Goal: Task Accomplishment & Management: Use online tool/utility

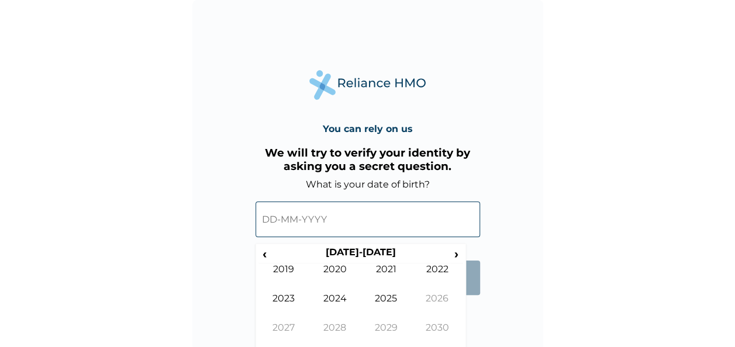
click at [353, 219] on input "text" at bounding box center [367, 220] width 224 height 36
click at [283, 220] on input "text" at bounding box center [367, 220] width 224 height 36
click at [264, 255] on span "‹" at bounding box center [264, 254] width 12 height 15
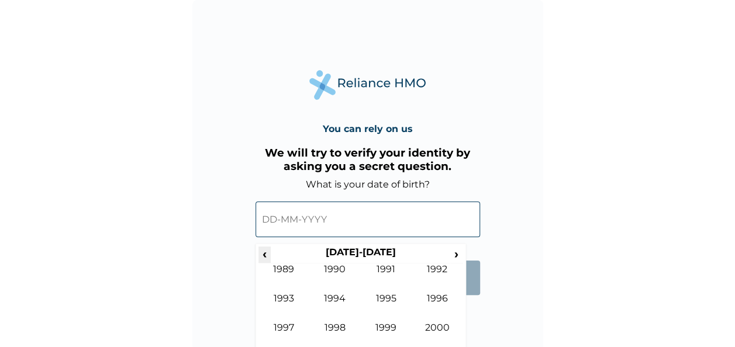
click at [264, 255] on span "‹" at bounding box center [264, 254] width 12 height 15
click at [283, 295] on td "1973" at bounding box center [283, 307] width 51 height 29
click at [310, 214] on input "text" at bounding box center [367, 220] width 224 height 36
click at [354, 214] on input "text" at bounding box center [367, 220] width 224 height 36
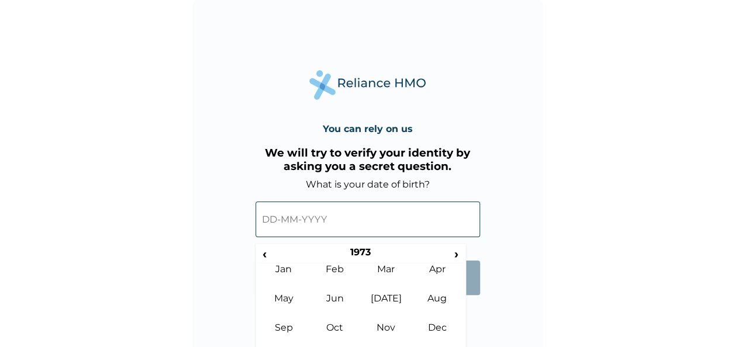
click at [354, 214] on input "text" at bounding box center [367, 220] width 224 height 36
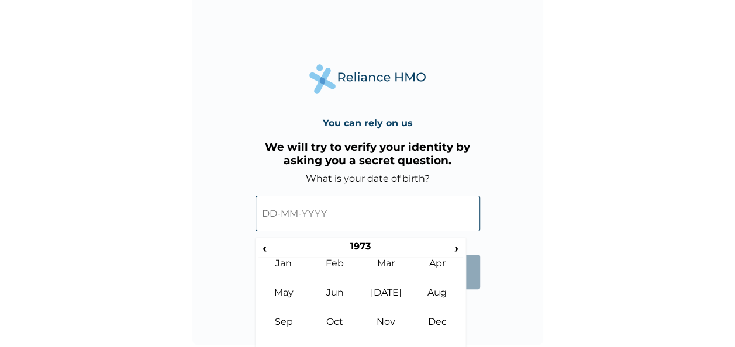
scroll to position [6, 0]
click at [277, 214] on input "text" at bounding box center [367, 213] width 224 height 36
click at [333, 207] on input "text" at bounding box center [367, 213] width 224 height 36
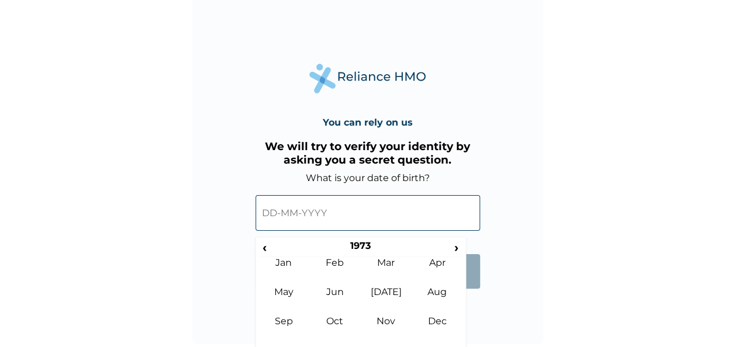
click at [333, 207] on input "text" at bounding box center [367, 213] width 224 height 36
click at [384, 292] on td "Jul" at bounding box center [386, 300] width 51 height 29
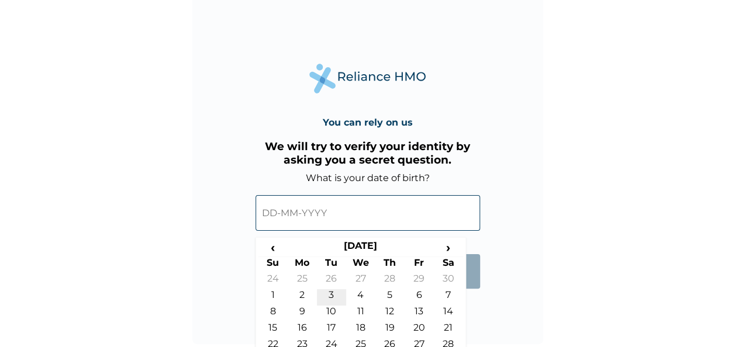
click at [330, 295] on td "3" at bounding box center [331, 297] width 29 height 16
type input "03-07-1973"
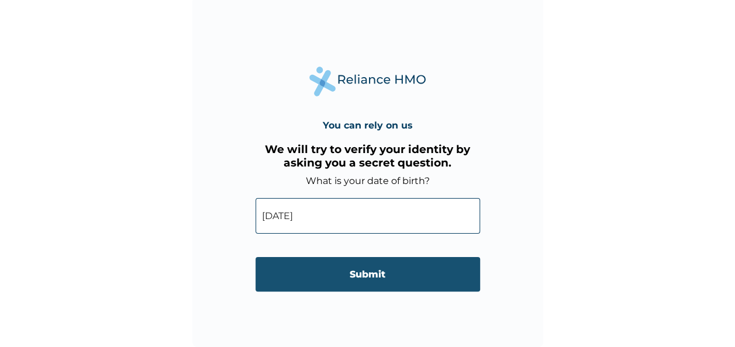
click at [345, 274] on input "Submit" at bounding box center [367, 274] width 224 height 34
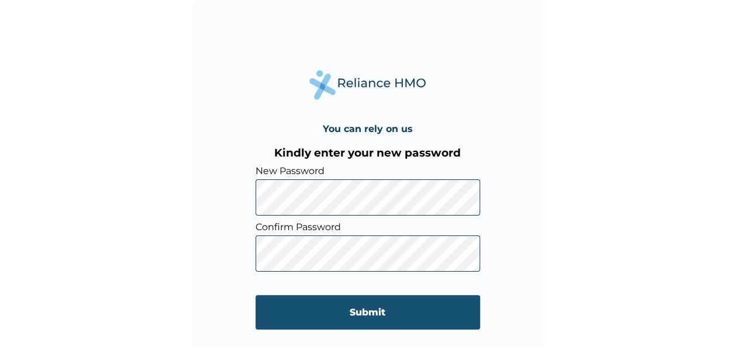
click at [428, 309] on input "Submit" at bounding box center [367, 312] width 224 height 34
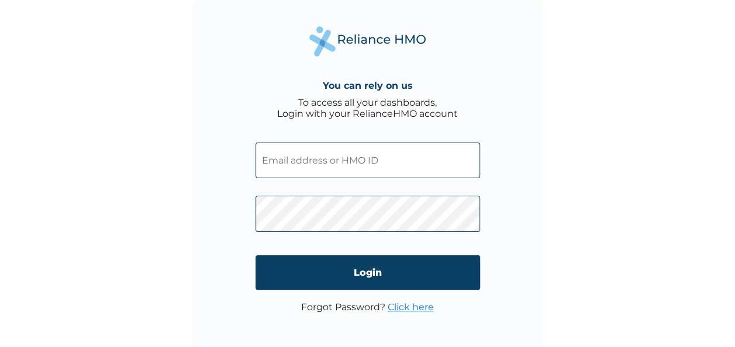
click at [382, 158] on input "text" at bounding box center [367, 161] width 224 height 36
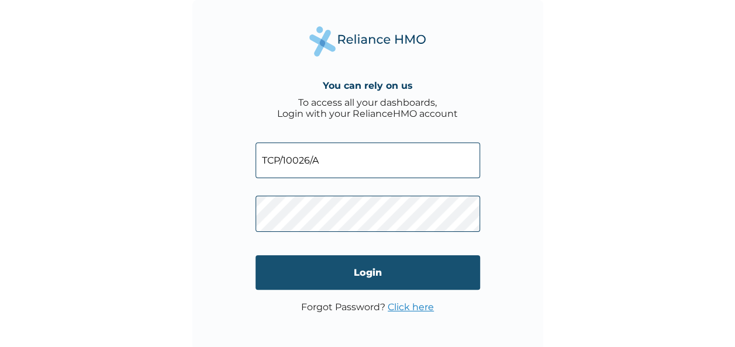
type input "TCP/10026/A"
click at [389, 268] on input "Login" at bounding box center [367, 272] width 224 height 34
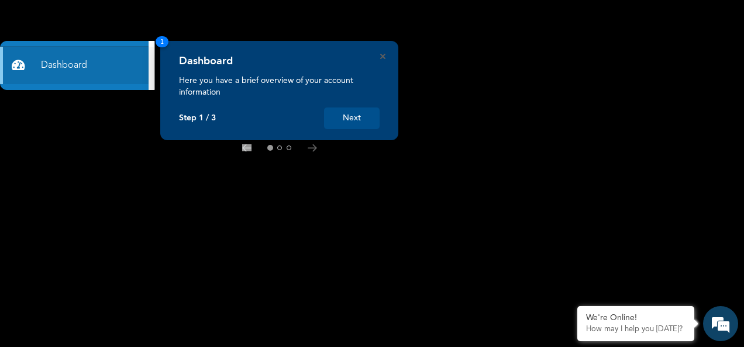
click at [354, 119] on button "Next" at bounding box center [352, 119] width 56 height 22
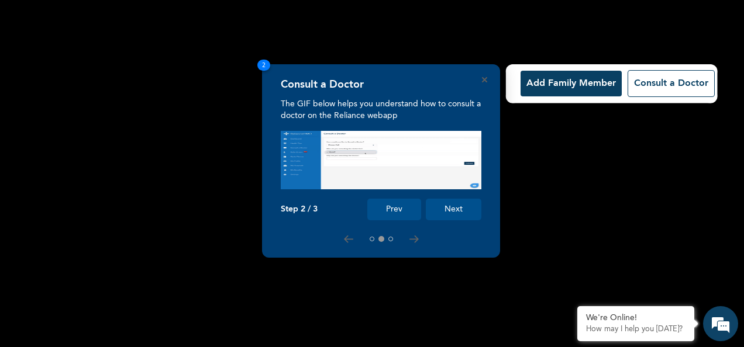
click at [455, 209] on button "Next" at bounding box center [454, 210] width 56 height 22
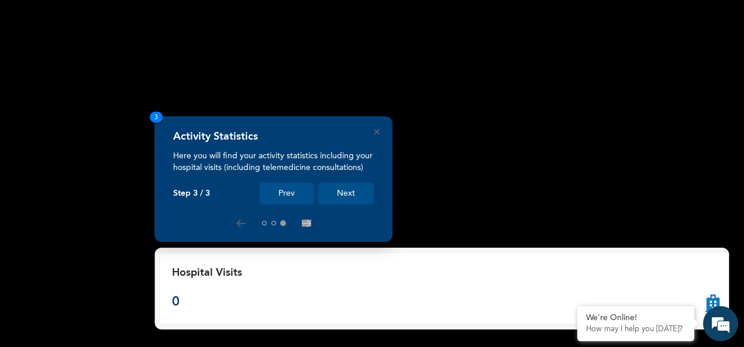
click at [344, 192] on button "Next" at bounding box center [346, 194] width 56 height 22
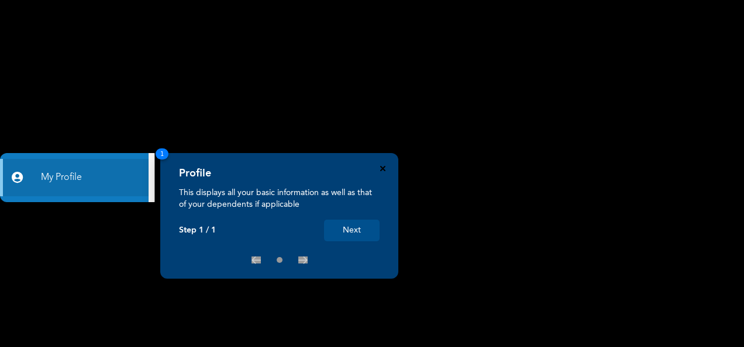
click at [381, 170] on icon "Close" at bounding box center [382, 168] width 5 height 5
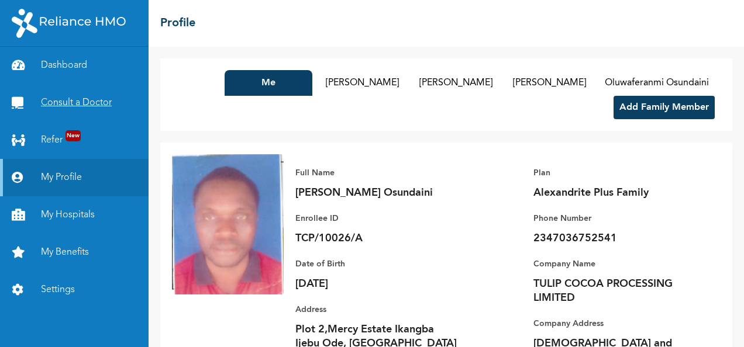
click at [78, 101] on link "Consult a Doctor" at bounding box center [74, 102] width 148 height 37
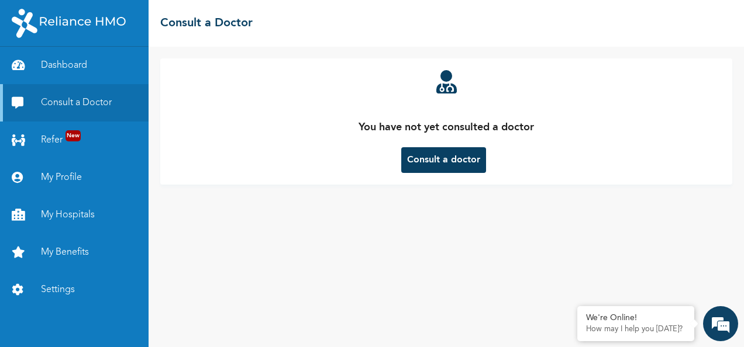
click at [435, 158] on button "Consult a doctor" at bounding box center [443, 160] width 85 height 26
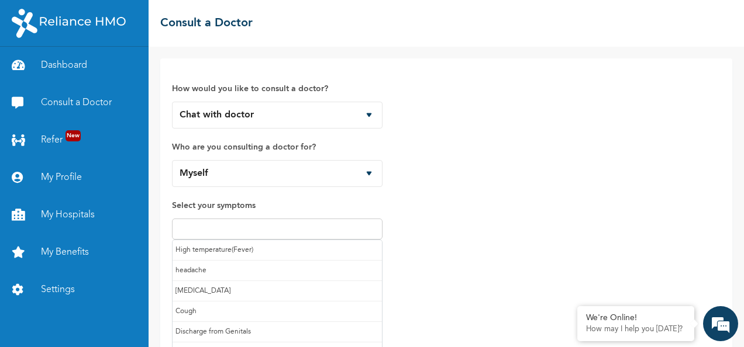
click at [296, 228] on input "text" at bounding box center [276, 229] width 203 height 14
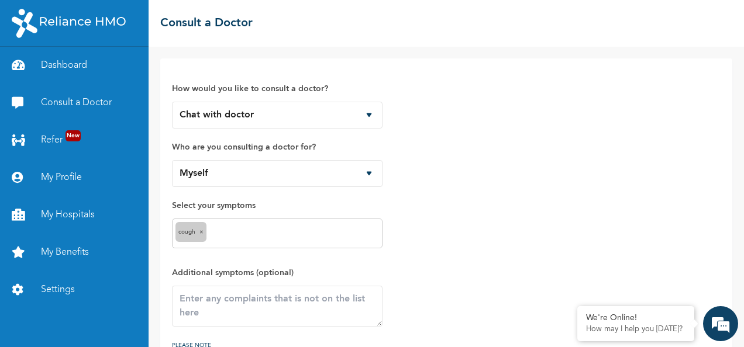
click at [262, 231] on input "text" at bounding box center [294, 234] width 170 height 14
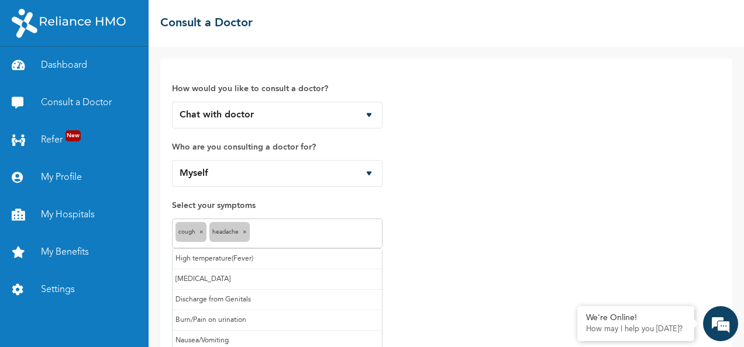
click at [304, 235] on input "text" at bounding box center [316, 234] width 126 height 14
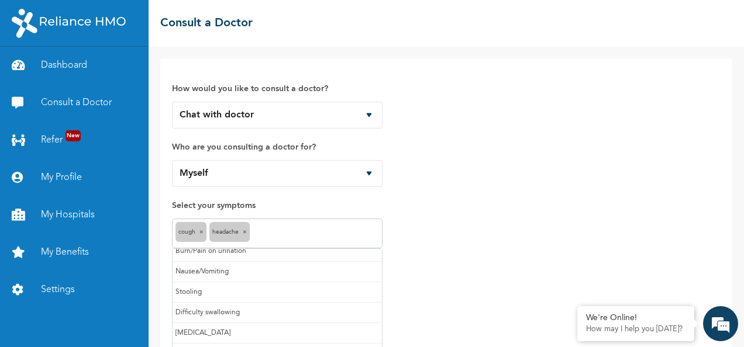
scroll to position [81, 0]
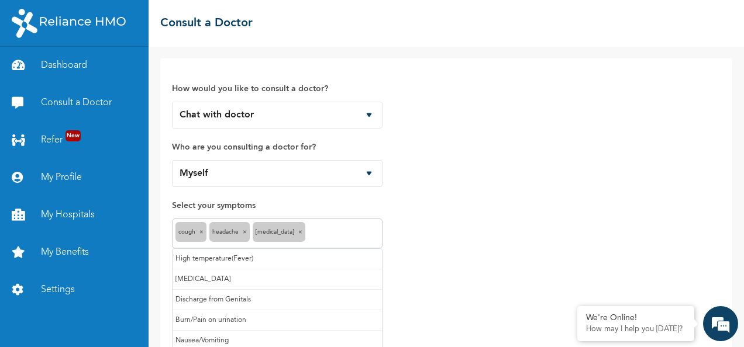
click at [311, 228] on input "text" at bounding box center [343, 234] width 71 height 14
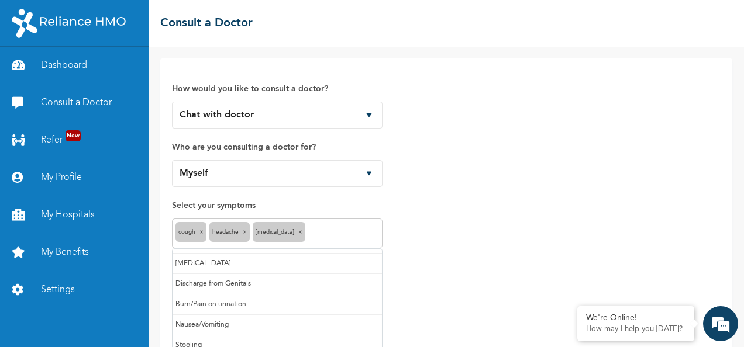
scroll to position [0, 0]
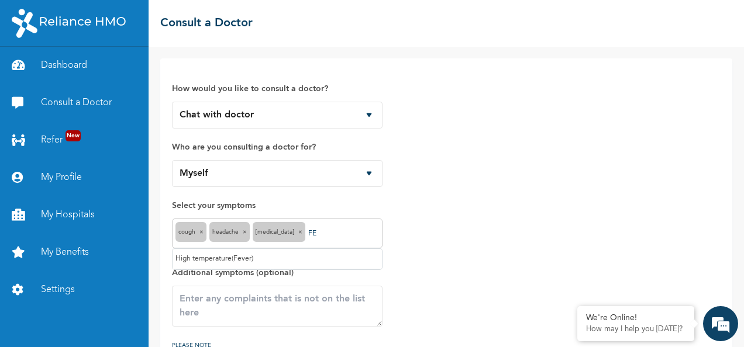
type input "F"
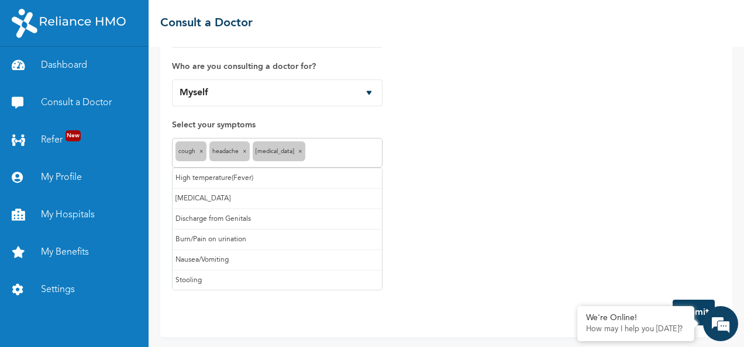
scroll to position [81, 0]
click at [338, 150] on input "text" at bounding box center [343, 153] width 71 height 14
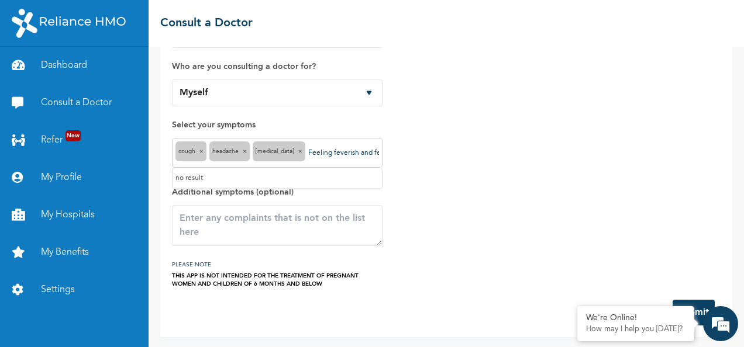
type input "Feeling feverish and feeling weak and bitter mouth"
click at [538, 188] on div "How would you like to consult a doctor? Chat with doctor Phone Call Who are you…" at bounding box center [446, 138] width 548 height 299
drag, startPoint x: 538, startPoint y: 188, endPoint x: 604, endPoint y: 189, distance: 66.1
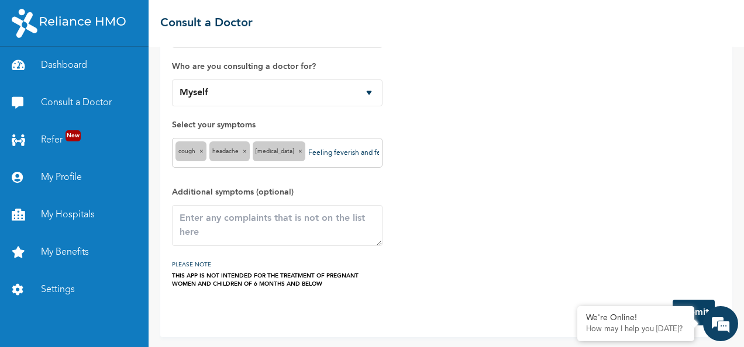
click at [604, 189] on div "How would you like to consult a doctor? Chat with doctor Phone Call Who are you…" at bounding box center [446, 138] width 548 height 299
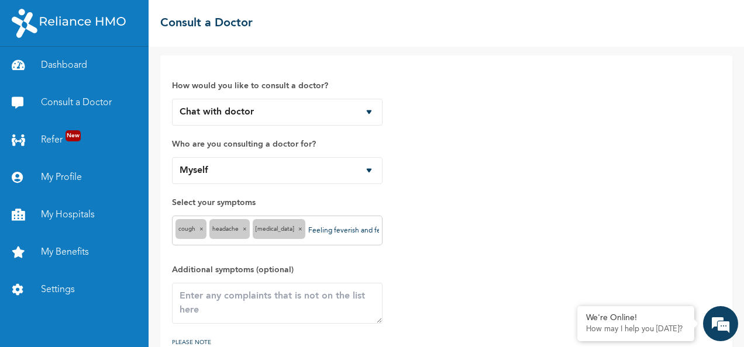
scroll to position [0, 0]
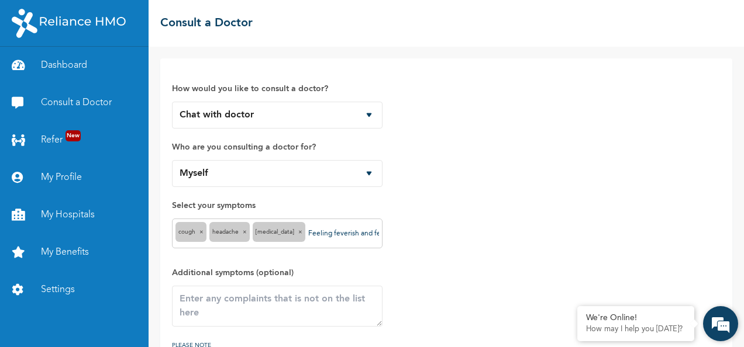
click at [719, 323] on em at bounding box center [720, 324] width 32 height 32
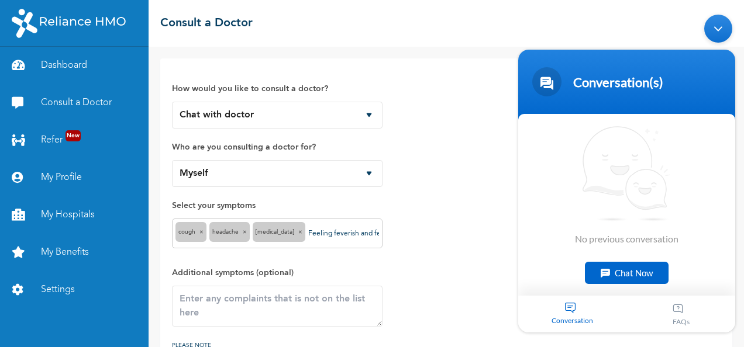
drag, startPoint x: 739, startPoint y: 266, endPoint x: 745, endPoint y: 253, distance: 14.4
click at [741, 253] on html "Conversation(s) We're online! No previous conversation Chat Now Conversation FA…" at bounding box center [626, 173] width 229 height 330
drag, startPoint x: 739, startPoint y: 252, endPoint x: 738, endPoint y: 258, distance: 6.0
click at [738, 258] on body "Conversation(s) We're online! No previous conversation Chat Now Conversation FA…" at bounding box center [626, 173] width 229 height 330
drag, startPoint x: 738, startPoint y: 258, endPoint x: 737, endPoint y: 289, distance: 31.6
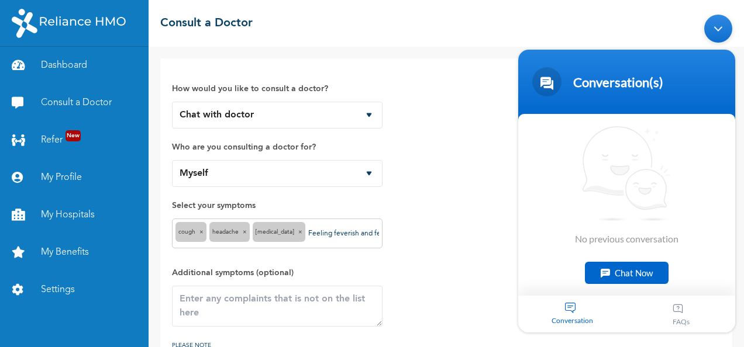
click at [737, 289] on body "Conversation(s) We're online! No previous conversation Chat Now Conversation FA…" at bounding box center [626, 173] width 229 height 330
click at [619, 268] on div "Chat Now" at bounding box center [627, 272] width 84 height 22
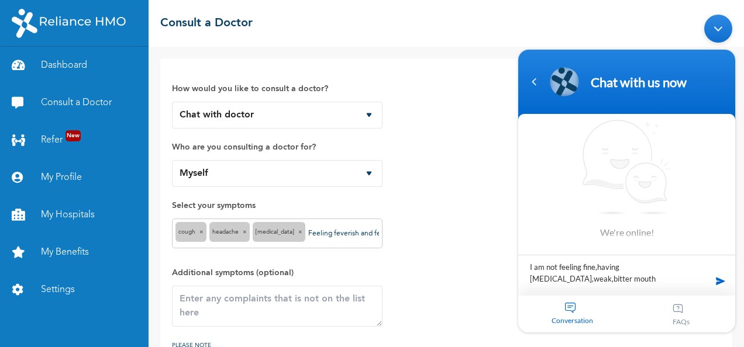
type textarea "I am not feeling fine,having [MEDICAL_DATA],weak,bitter mouth"
click at [720, 278] on span at bounding box center [720, 281] width 18 height 18
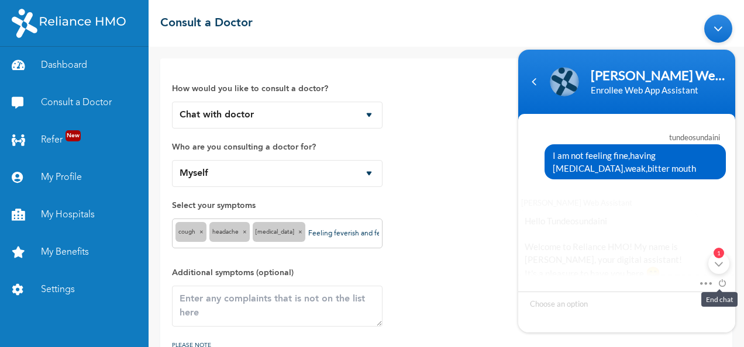
scroll to position [192, 0]
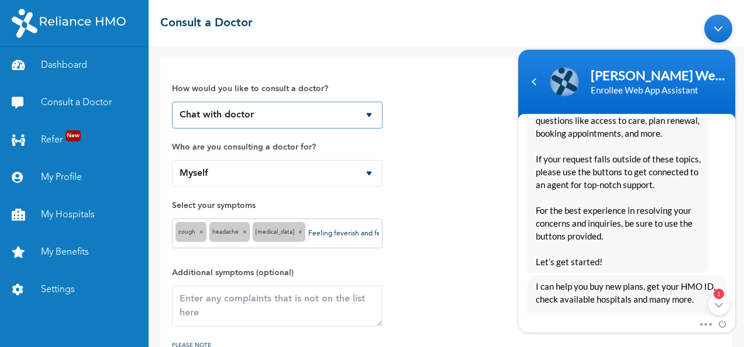
click at [368, 115] on select "Chat with doctor Phone Call" at bounding box center [277, 115] width 210 height 27
click at [172, 102] on select "Chat with doctor Phone Call" at bounding box center [277, 115] width 210 height 27
click at [499, 286] on div "How would you like to consult a doctor? Chat with doctor Phone Call Who are you…" at bounding box center [446, 219] width 548 height 299
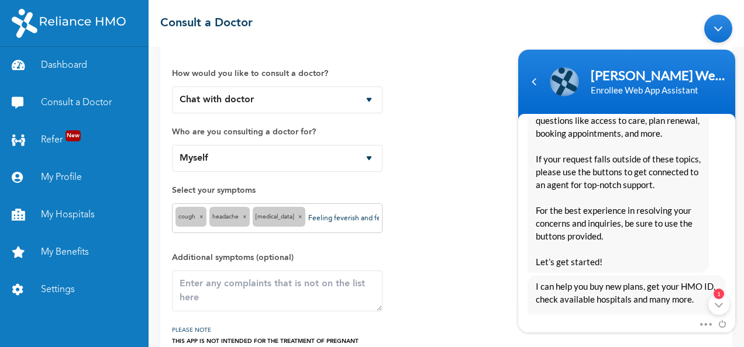
scroll to position [0, 0]
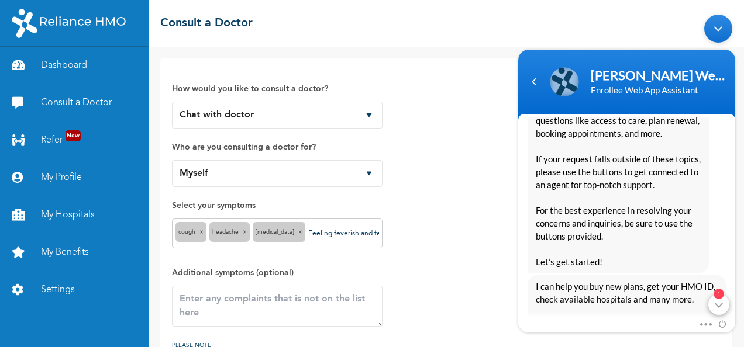
click at [720, 292] on em "1" at bounding box center [718, 293] width 11 height 11
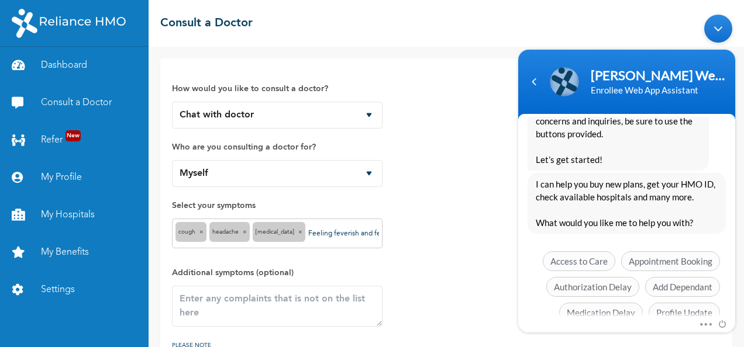
scroll to position [344, 0]
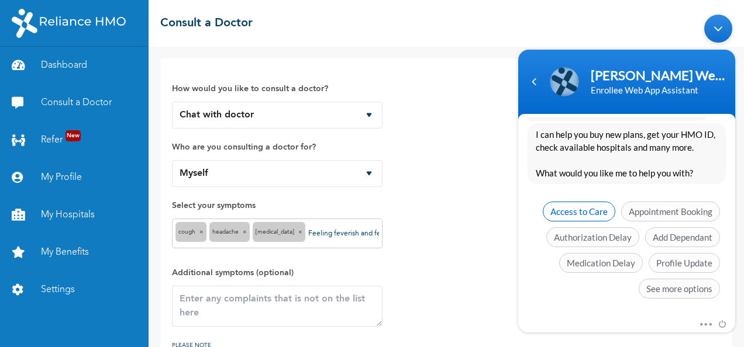
click at [565, 208] on span "Access to Care" at bounding box center [578, 211] width 72 height 20
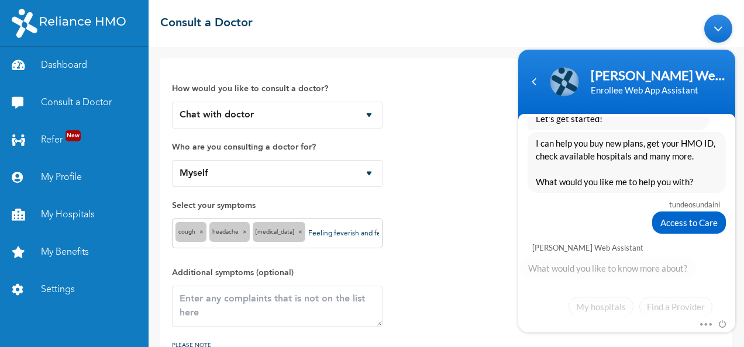
scroll to position [379, 0]
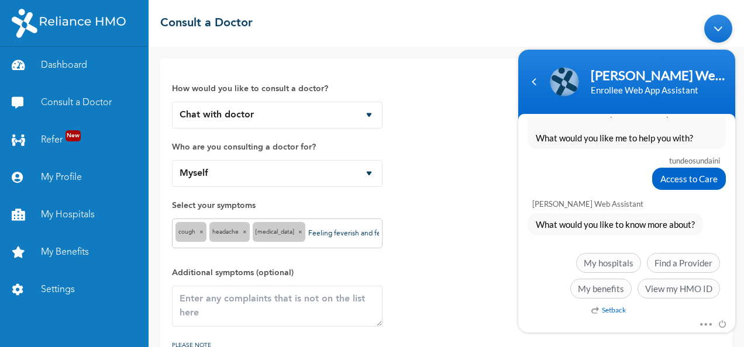
click at [671, 170] on div "Access to Care" at bounding box center [689, 178] width 74 height 22
click at [534, 88] on div "Navigation go back" at bounding box center [534, 81] width 18 height 18
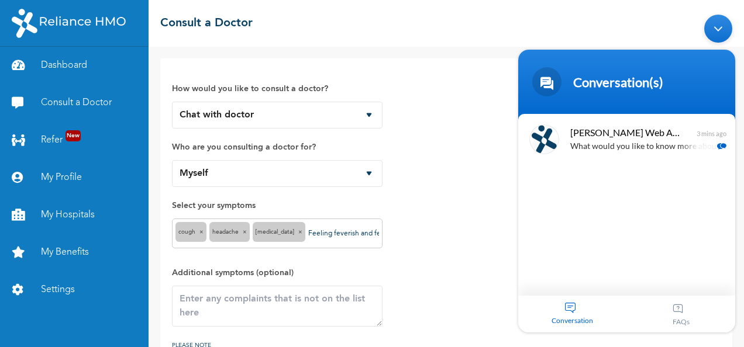
click at [723, 24] on div "Minimize live chat window" at bounding box center [718, 28] width 28 height 28
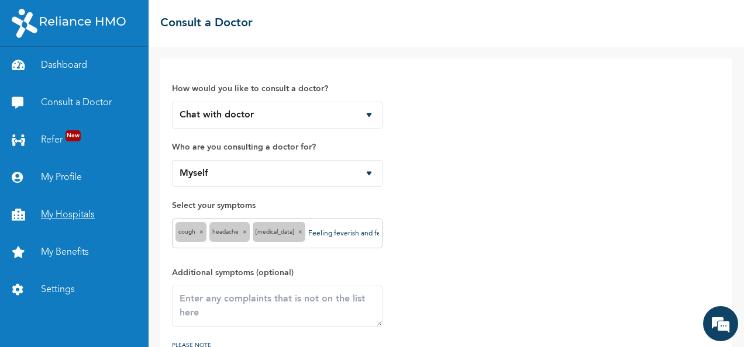
click at [65, 215] on link "My Hospitals" at bounding box center [74, 214] width 148 height 37
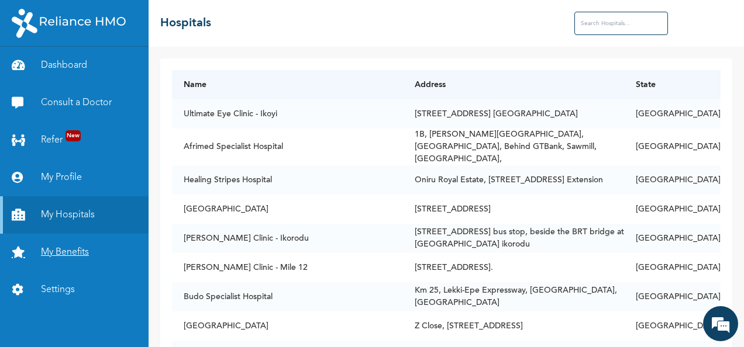
click at [72, 254] on link "My Benefits" at bounding box center [74, 252] width 148 height 37
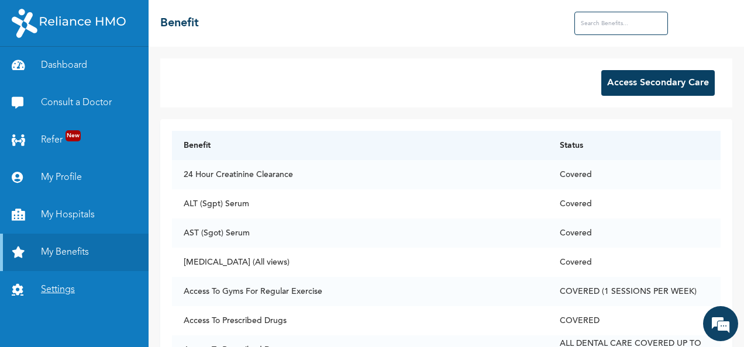
click at [59, 286] on link "Settings" at bounding box center [74, 289] width 148 height 37
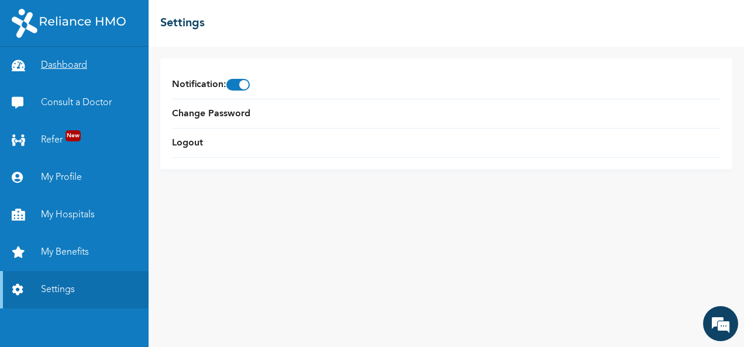
click at [60, 65] on link "Dashboard" at bounding box center [74, 65] width 148 height 37
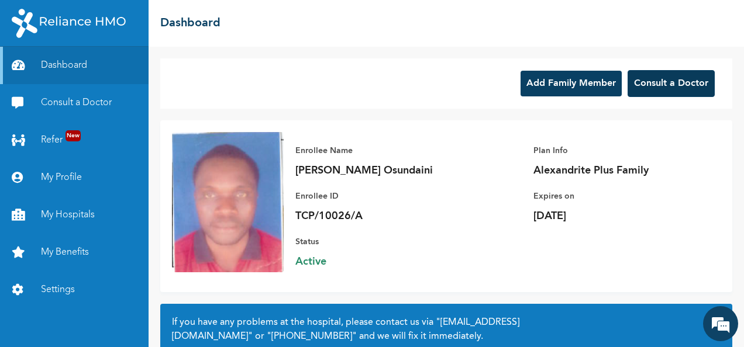
click at [647, 84] on button "Consult a Doctor" at bounding box center [670, 83] width 87 height 27
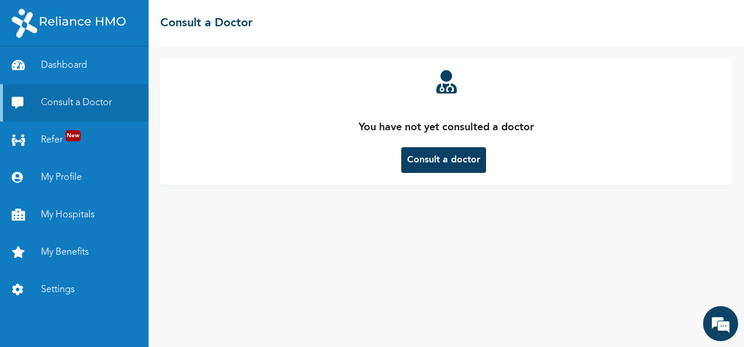
click at [454, 165] on button "Consult a doctor" at bounding box center [443, 160] width 85 height 26
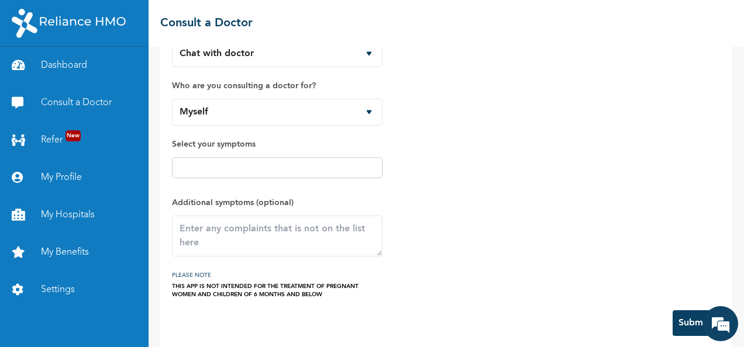
scroll to position [72, 0]
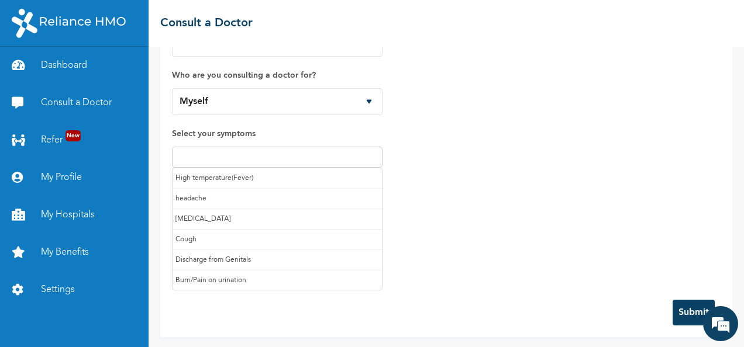
click at [243, 154] on input "text" at bounding box center [276, 157] width 203 height 14
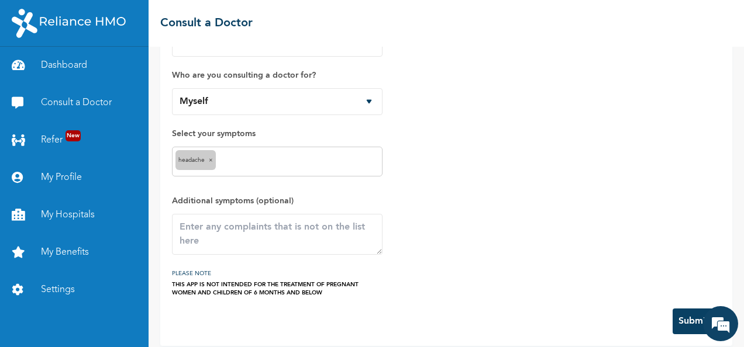
click at [262, 149] on div "headache ×" at bounding box center [277, 162] width 210 height 30
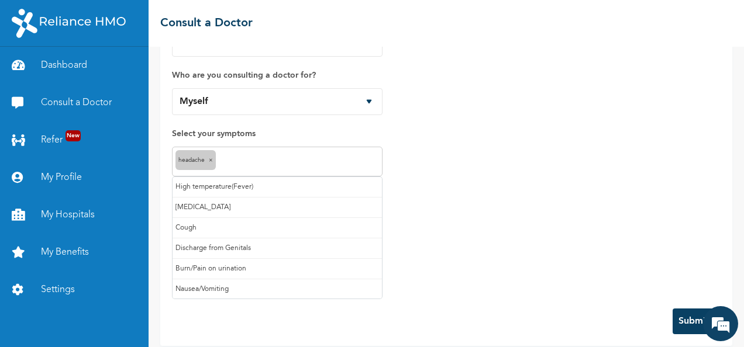
click at [255, 156] on input "text" at bounding box center [299, 162] width 160 height 14
click at [290, 157] on input "text" at bounding box center [316, 162] width 126 height 14
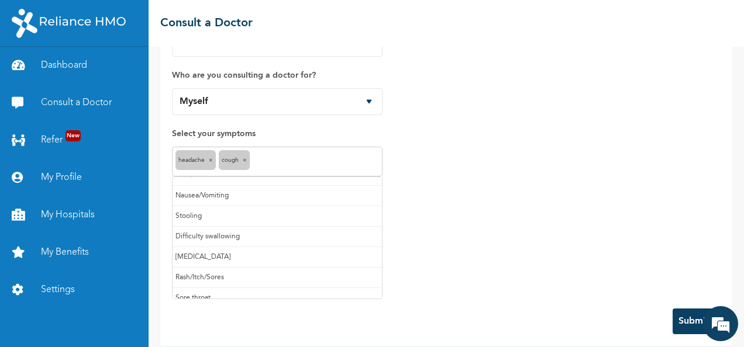
scroll to position [78, 0]
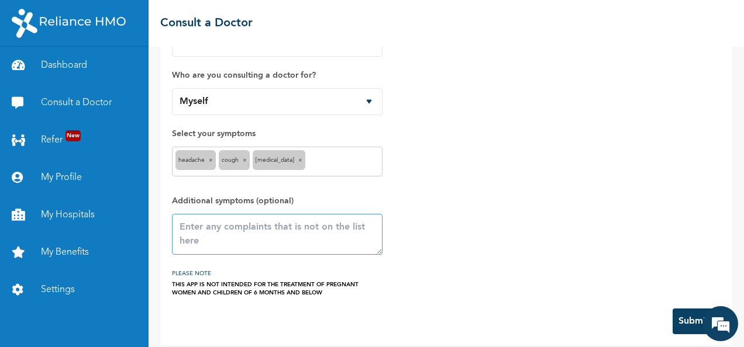
click at [241, 234] on textarea at bounding box center [277, 234] width 210 height 41
click at [677, 319] on button "Submit" at bounding box center [693, 322] width 42 height 26
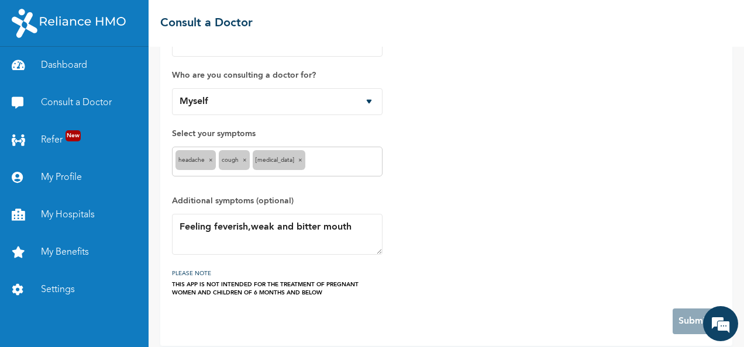
click at [679, 272] on div "How would you like to consult a doctor? Chat with doctor Phone Call Who are you…" at bounding box center [446, 147] width 548 height 299
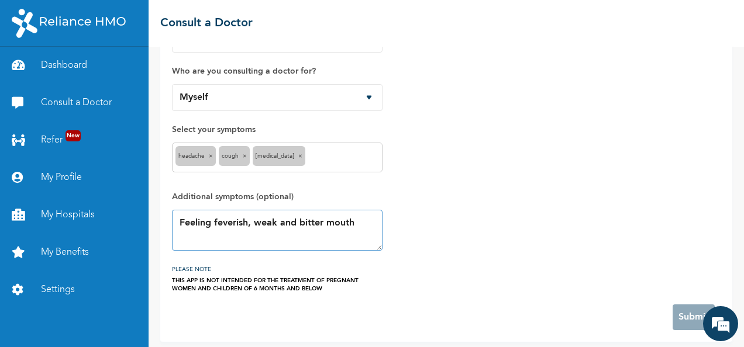
scroll to position [81, 0]
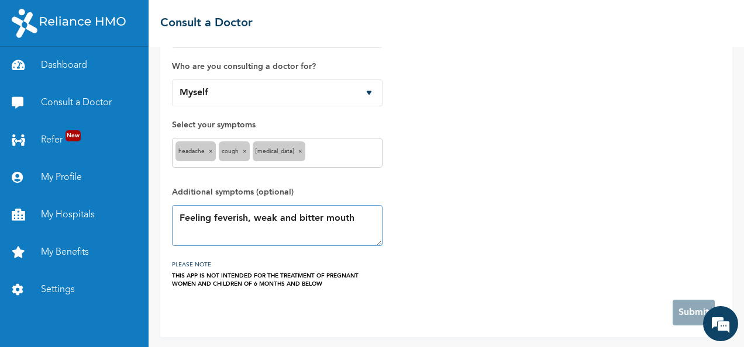
type textarea "Feeling feverish, weak and bitter mouth"
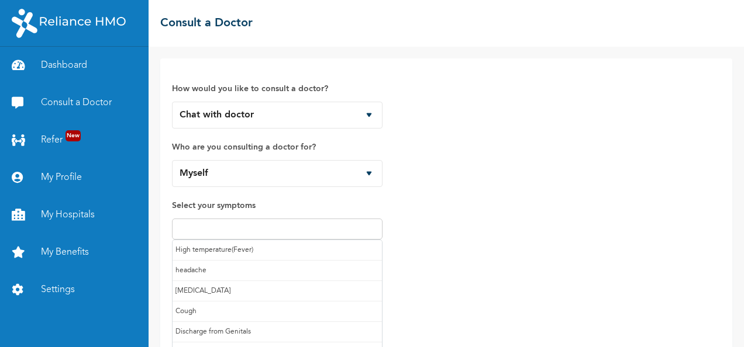
click at [250, 229] on input "text" at bounding box center [276, 229] width 203 height 14
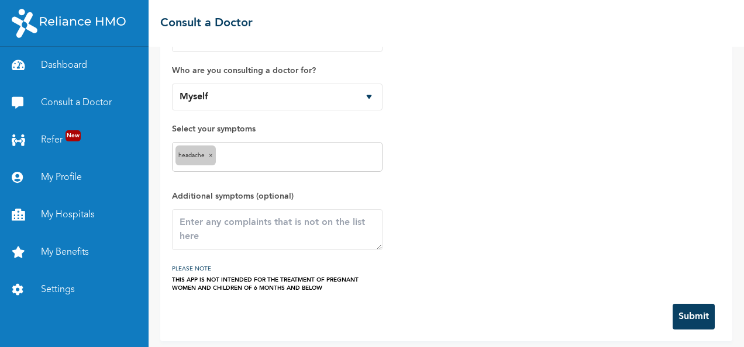
scroll to position [81, 0]
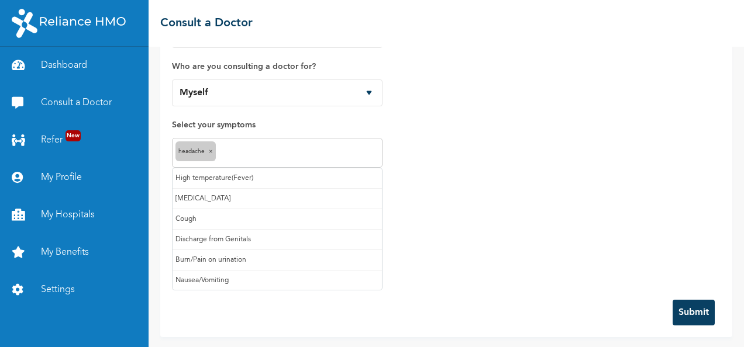
click at [237, 148] on input "text" at bounding box center [299, 153] width 160 height 14
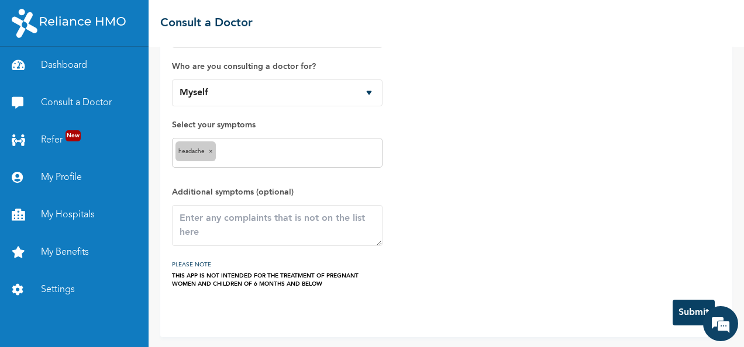
scroll to position [401, 0]
drag, startPoint x: 377, startPoint y: 202, endPoint x: 380, endPoint y: 277, distance: 74.3
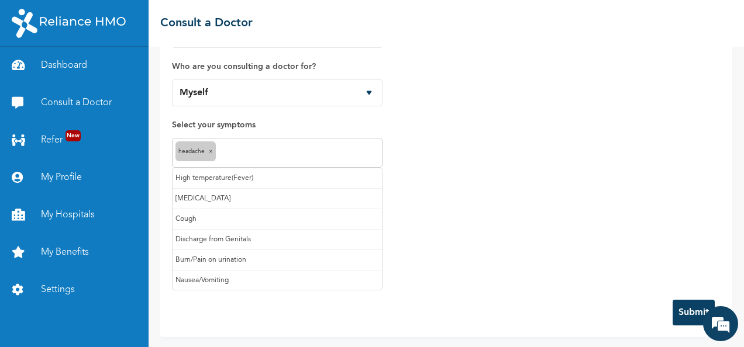
click at [235, 146] on input "text" at bounding box center [299, 153] width 160 height 14
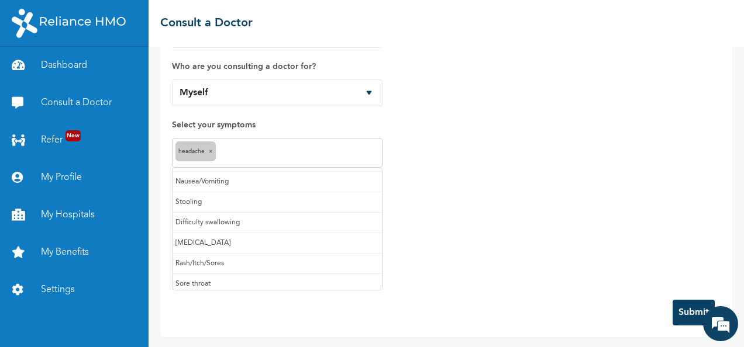
scroll to position [101, 0]
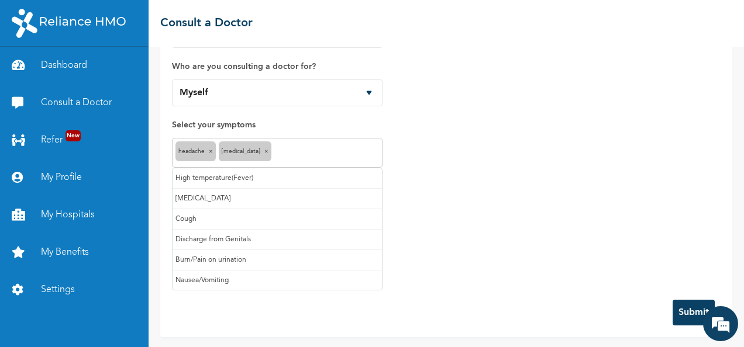
click at [279, 148] on input "text" at bounding box center [326, 153] width 105 height 14
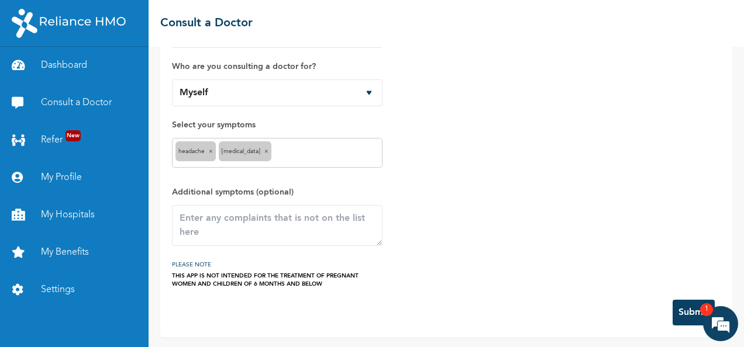
scroll to position [469, 0]
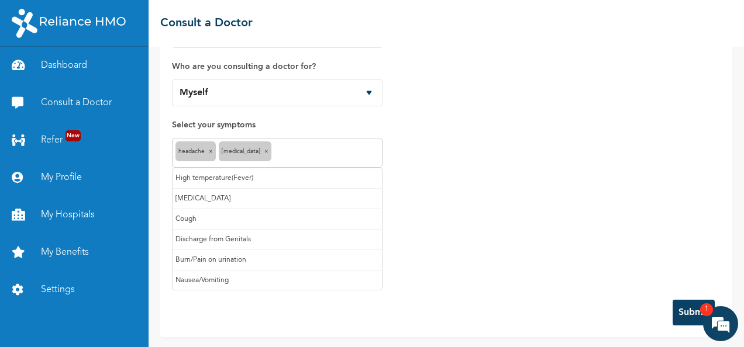
click at [306, 150] on input "text" at bounding box center [326, 153] width 105 height 14
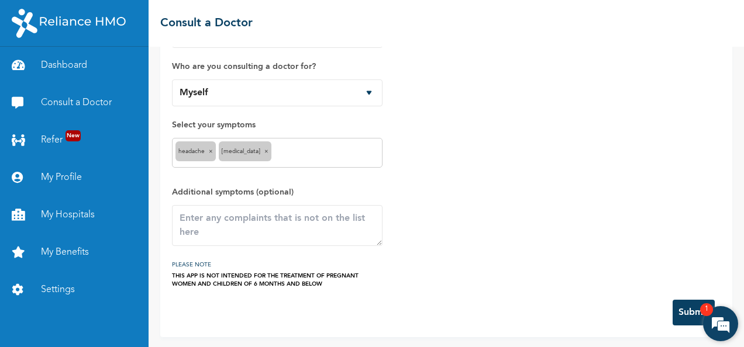
click at [707, 310] on em "1" at bounding box center [706, 309] width 13 height 13
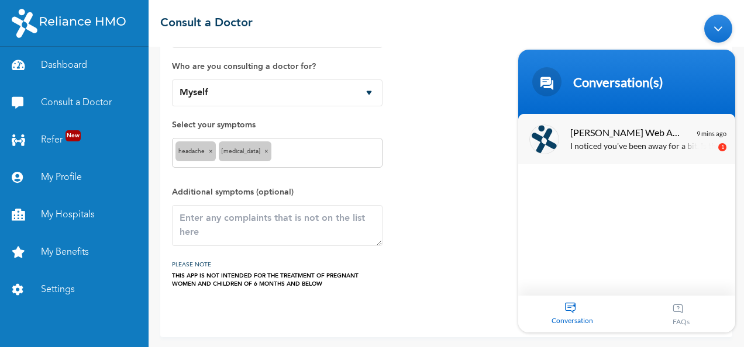
click at [648, 143] on p "I noticed you've been away for a bit. Is there anything else I might help you w…" at bounding box center [643, 146] width 147 height 13
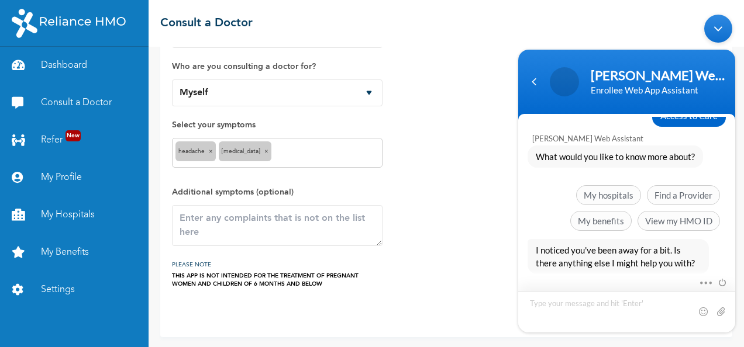
scroll to position [444, 0]
click at [720, 29] on div "Minimize live chat window" at bounding box center [718, 28] width 28 height 28
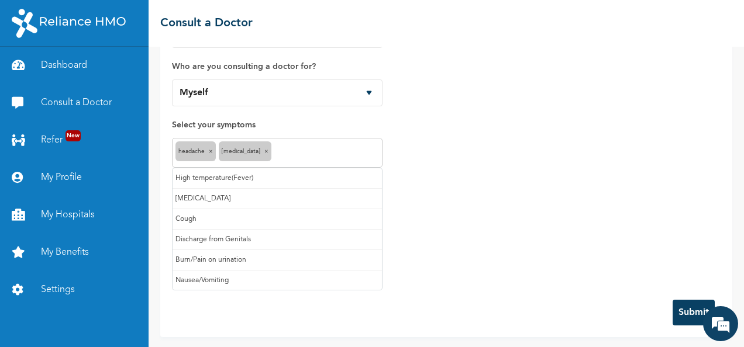
click at [306, 156] on input "text" at bounding box center [326, 153] width 105 height 14
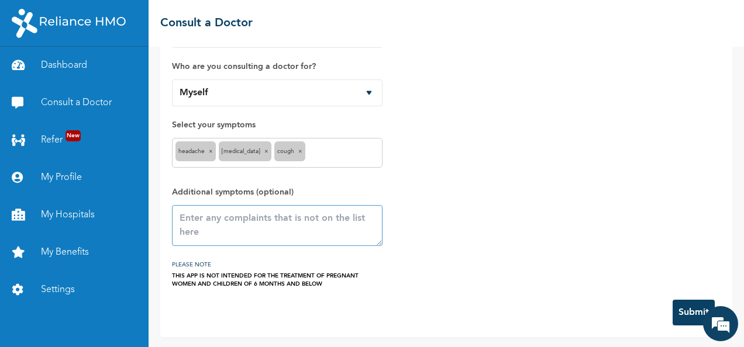
click at [224, 224] on textarea at bounding box center [277, 225] width 210 height 41
type textarea "feeling feverish,weak"
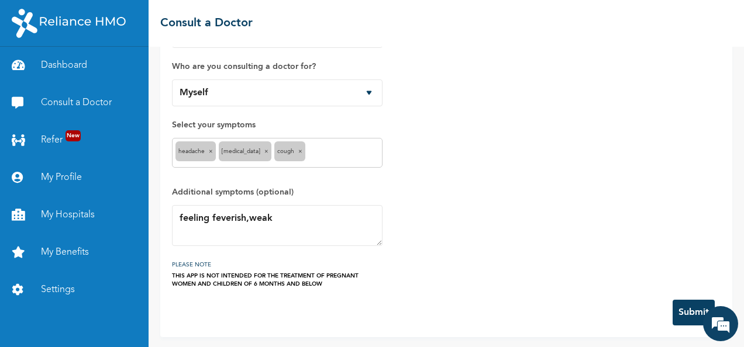
click at [683, 312] on button "Submit" at bounding box center [693, 313] width 42 height 26
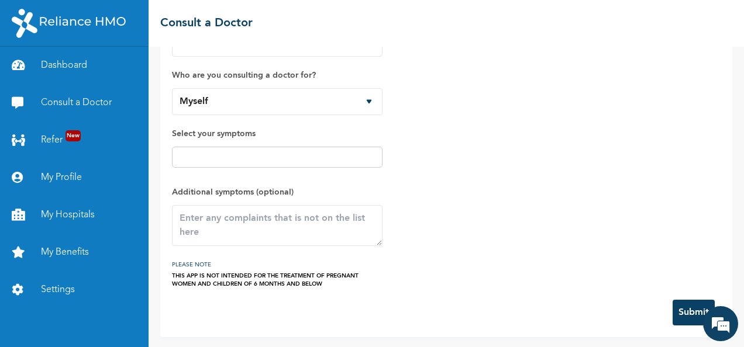
scroll to position [401, 0]
click at [213, 224] on textarea at bounding box center [277, 225] width 210 height 41
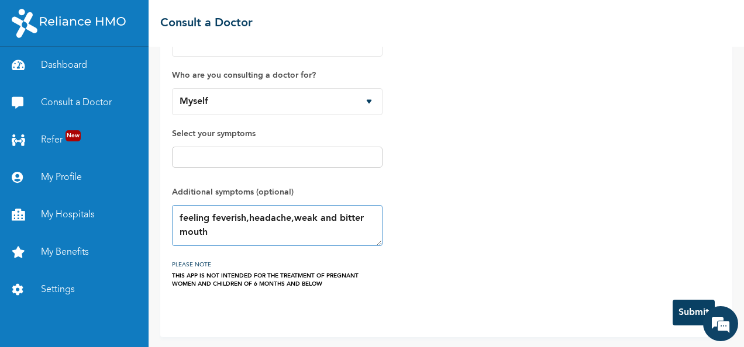
type textarea "feeling feverish,headache,weak and bitter mouth"
click at [680, 305] on button "Submit" at bounding box center [693, 313] width 42 height 26
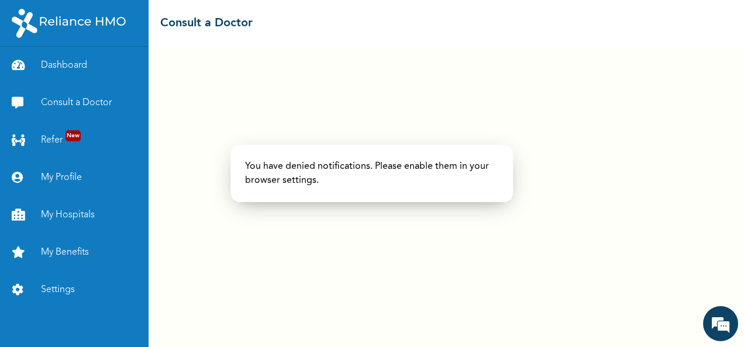
click at [680, 305] on div at bounding box center [372, 173] width 744 height 347
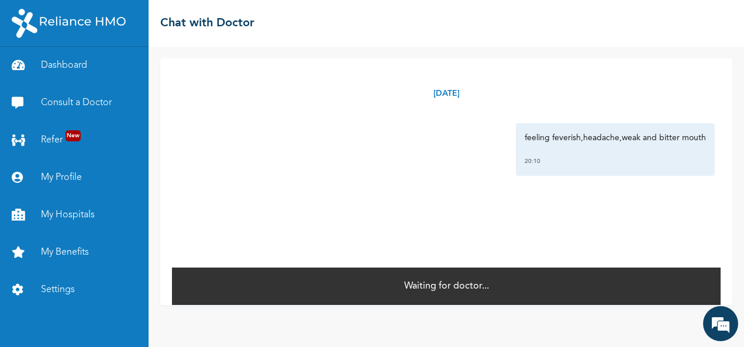
click at [534, 93] on div "[DATE]" at bounding box center [446, 93] width 548 height 47
click at [421, 165] on div "feeling feverish,headache,weak and bitter mouth 20:10" at bounding box center [446, 149] width 537 height 53
click at [723, 319] on em at bounding box center [720, 324] width 32 height 32
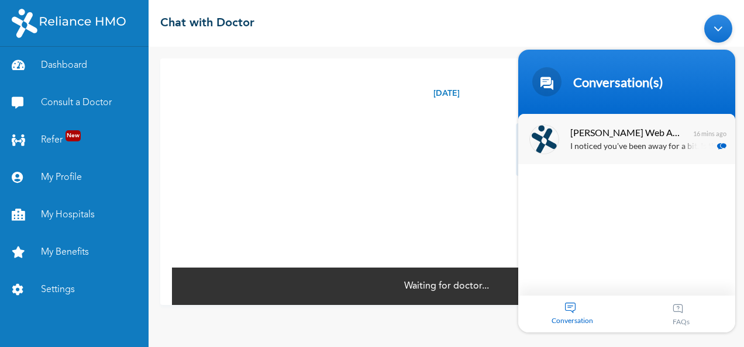
click at [669, 148] on p "I noticed you've been away for a bit. Is there anything else I might help you w…" at bounding box center [643, 146] width 147 height 13
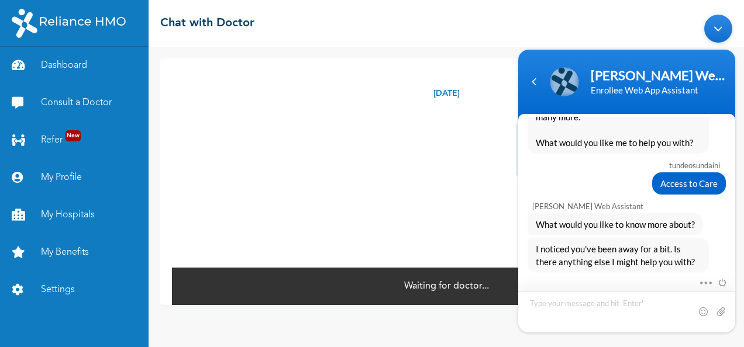
click at [580, 317] on textarea "Type your message and hit 'Enter'" at bounding box center [626, 312] width 217 height 42
type textarea "i need drugs from pharmacy,not feeling fine"
click at [719, 306] on span at bounding box center [720, 311] width 12 height 12
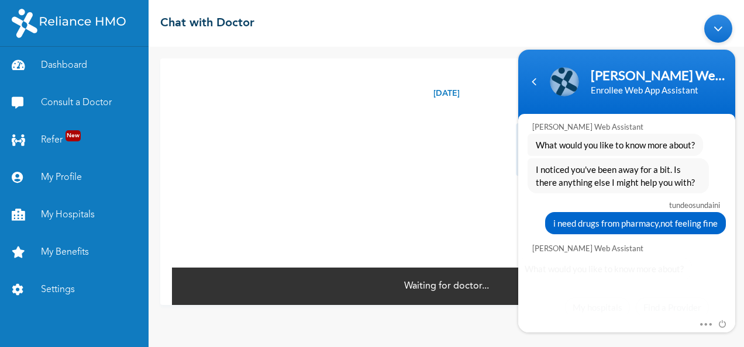
scroll to position [499, 0]
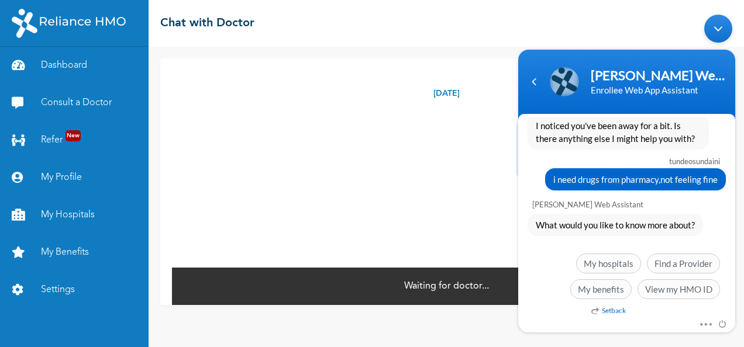
click at [737, 282] on body "Naomi Enrollee Web Assistant Enrollee Web App Assistant tundeosundaini I am not…" at bounding box center [626, 173] width 229 height 330
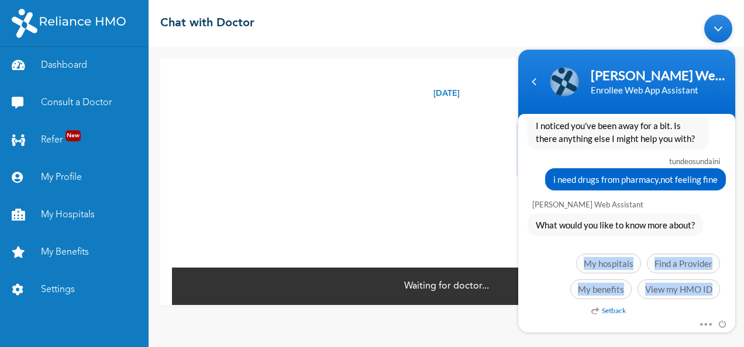
click at [737, 282] on body "Naomi Enrollee Web Assistant Enrollee Web App Assistant tundeosundaini I am not…" at bounding box center [626, 173] width 229 height 330
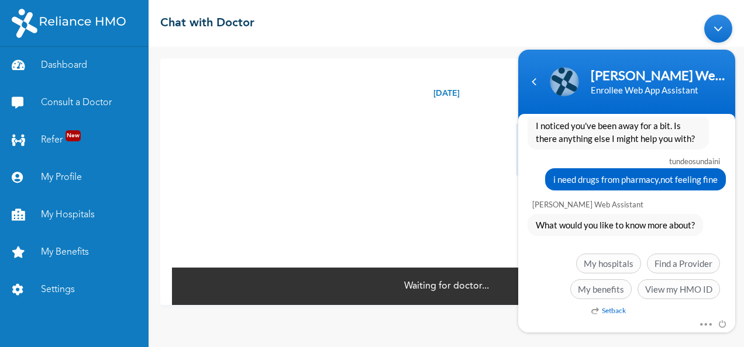
drag, startPoint x: 737, startPoint y: 282, endPoint x: 701, endPoint y: 303, distance: 41.7
click at [701, 306] on div "Setback" at bounding box center [693, 313] width 217 height 15
click at [706, 322] on span at bounding box center [702, 322] width 9 height 11
click at [711, 233] on div "What would you like to know more about? Setback My hospitals Find a Provider My…" at bounding box center [626, 258] width 217 height 91
click at [74, 248] on link "My Benefits" at bounding box center [74, 252] width 148 height 37
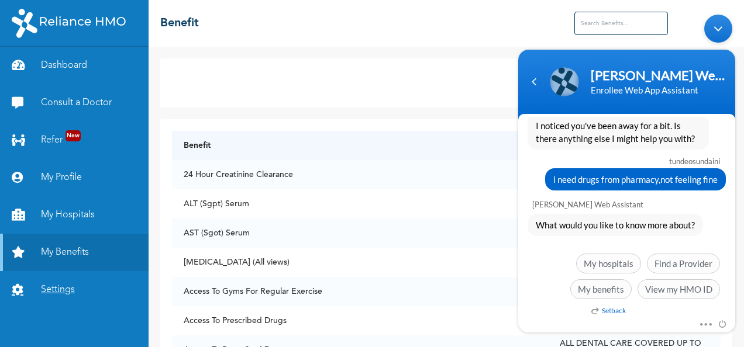
click at [68, 288] on link "Settings" at bounding box center [74, 289] width 148 height 37
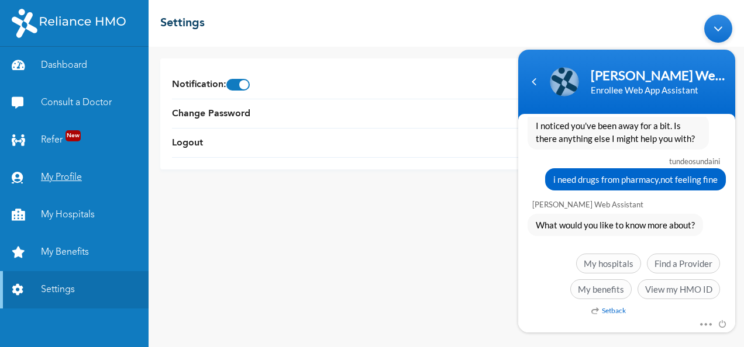
click at [60, 171] on link "My Profile" at bounding box center [74, 177] width 148 height 37
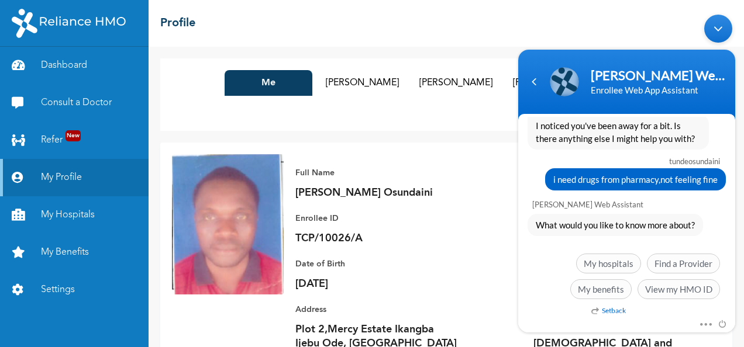
click at [719, 26] on div "Minimize live chat window" at bounding box center [718, 28] width 28 height 28
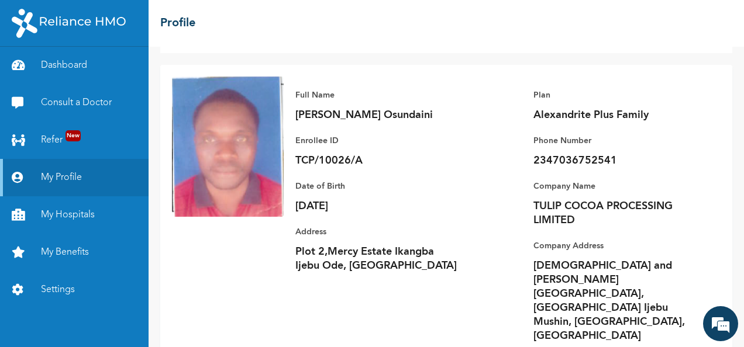
scroll to position [78, 0]
click at [52, 141] on link "Refer New" at bounding box center [74, 140] width 148 height 37
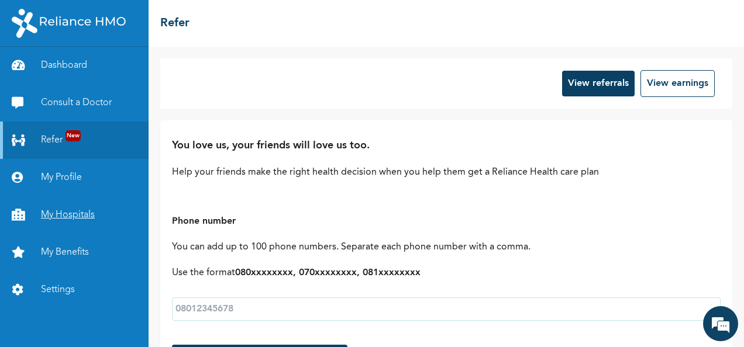
click at [74, 214] on link "My Hospitals" at bounding box center [74, 214] width 148 height 37
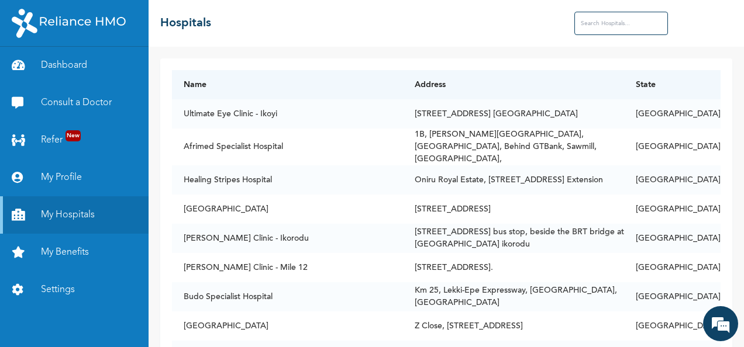
scroll to position [567, 0]
click at [592, 26] on input "text" at bounding box center [621, 23] width 94 height 23
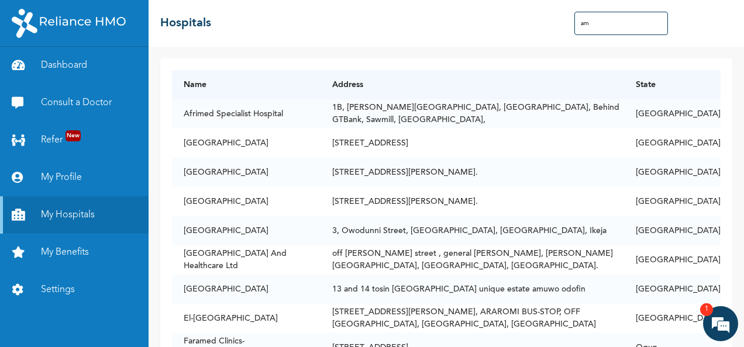
type input "a"
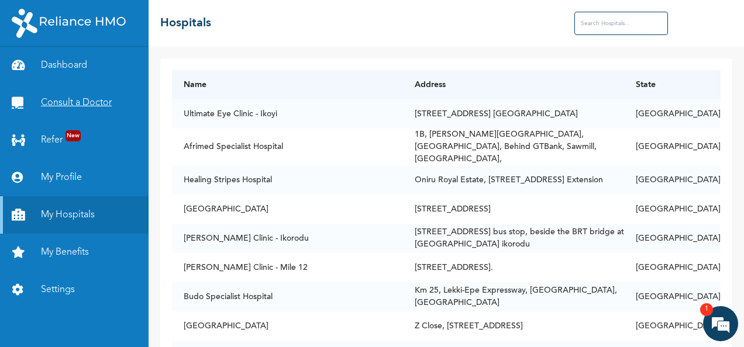
click at [97, 102] on link "Consult a Doctor" at bounding box center [74, 102] width 148 height 37
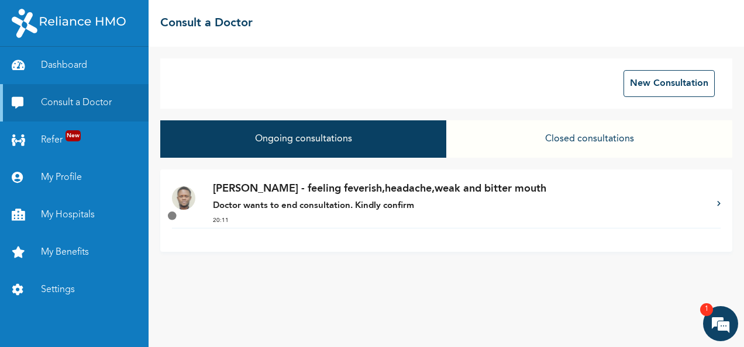
click at [300, 193] on p "Dr. Akinyele - feeling feverish,headache,weak and bitter mouth" at bounding box center [459, 189] width 492 height 16
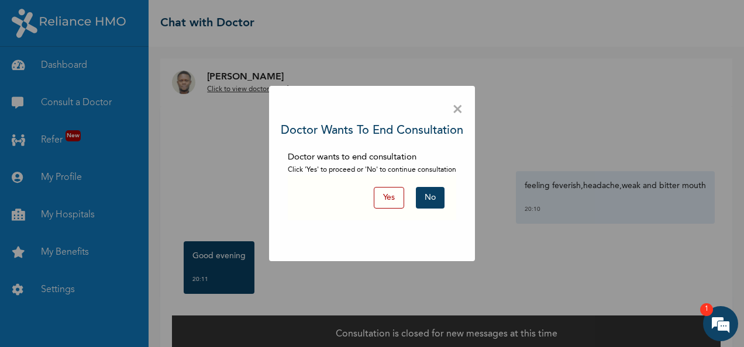
scroll to position [18, 0]
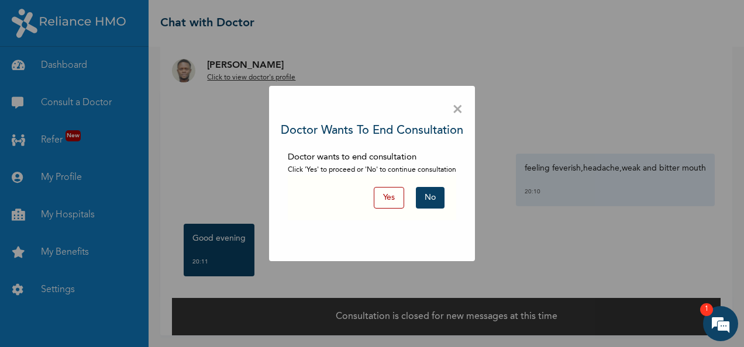
click at [432, 199] on button "No" at bounding box center [430, 198] width 29 height 22
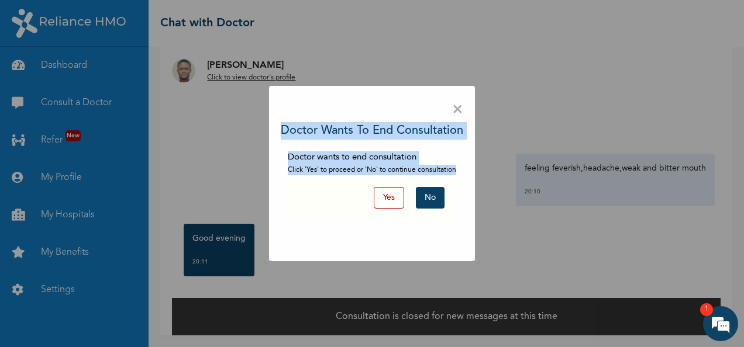
drag, startPoint x: 365, startPoint y: 264, endPoint x: 510, endPoint y: 96, distance: 221.7
click at [510, 96] on div "× Doctor wants to end consultation Doctor wants to end consultation Click 'Yes'…" at bounding box center [372, 173] width 744 height 347
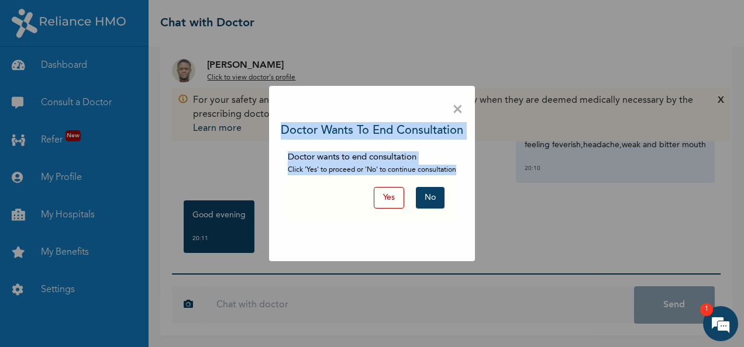
click at [524, 53] on div "× Doctor wants to end consultation Doctor wants to end consultation Click 'Yes'…" at bounding box center [372, 173] width 744 height 347
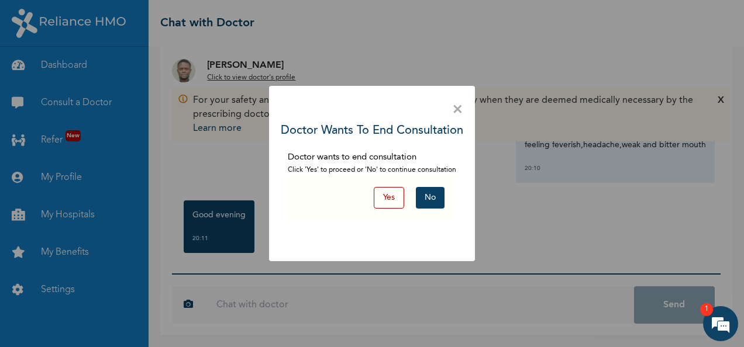
click at [459, 106] on span "×" at bounding box center [457, 110] width 11 height 25
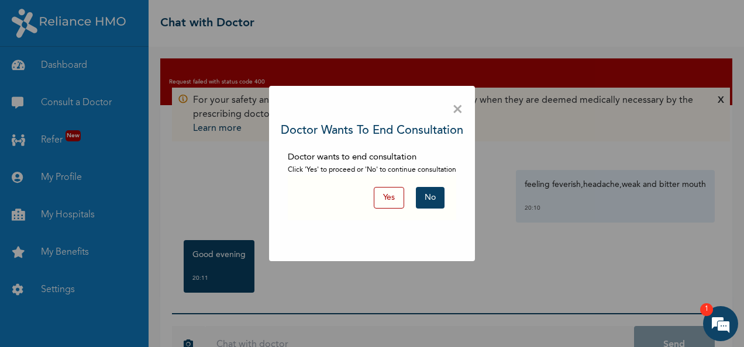
scroll to position [40, 0]
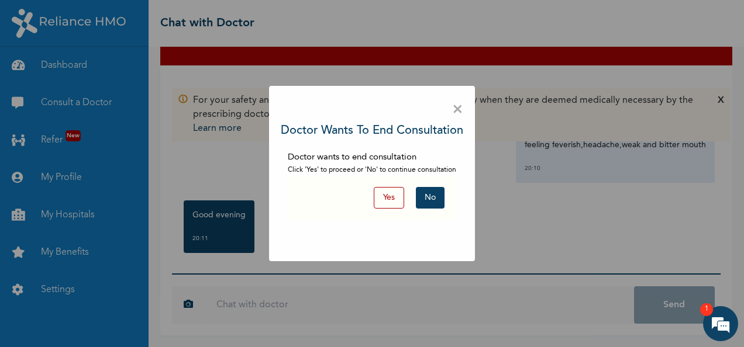
click at [240, 303] on div "× Doctor wants to end consultation Doctor wants to end consultation Click 'Yes'…" at bounding box center [372, 173] width 744 height 347
click at [224, 302] on div "× Doctor wants to end consultation Doctor wants to end consultation Click 'Yes'…" at bounding box center [372, 173] width 744 height 347
drag, startPoint x: 224, startPoint y: 302, endPoint x: 306, endPoint y: 299, distance: 82.5
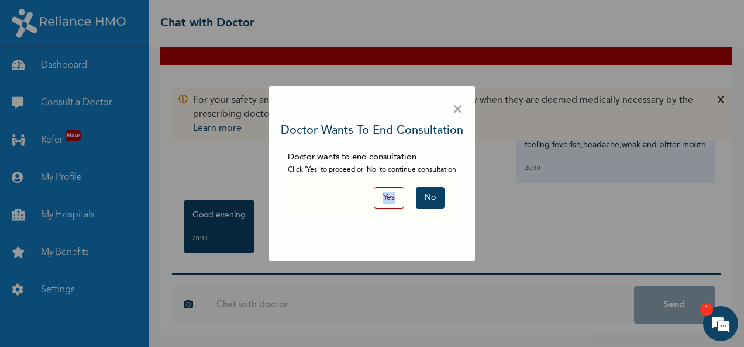
click at [306, 299] on div "× Doctor wants to end consultation Doctor wants to end consultation Click 'Yes'…" at bounding box center [372, 173] width 744 height 347
click at [431, 200] on button "No" at bounding box center [430, 198] width 29 height 22
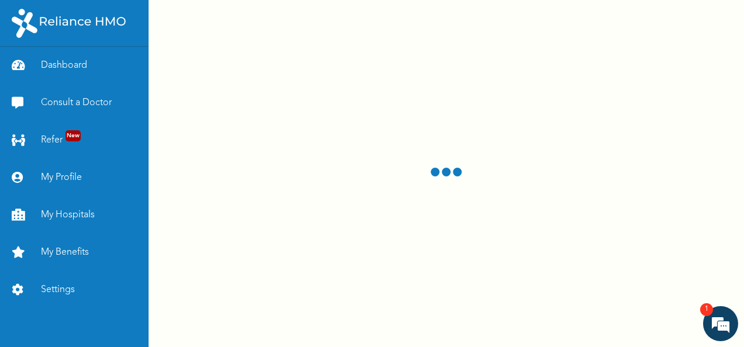
click at [431, 200] on div at bounding box center [445, 173] width 595 height 347
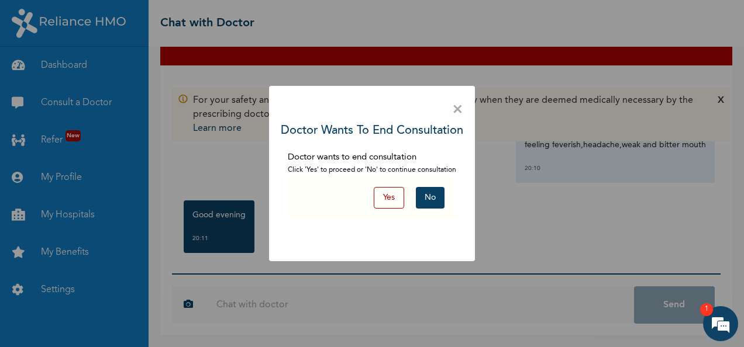
click at [558, 193] on div "× Doctor wants to end consultation Doctor wants to end consultation Click 'Yes'…" at bounding box center [372, 173] width 744 height 347
click at [458, 109] on span "×" at bounding box center [457, 110] width 11 height 25
click at [222, 253] on div "× Doctor wants to end consultation Doctor wants to end consultation Click 'Yes'…" at bounding box center [372, 173] width 744 height 347
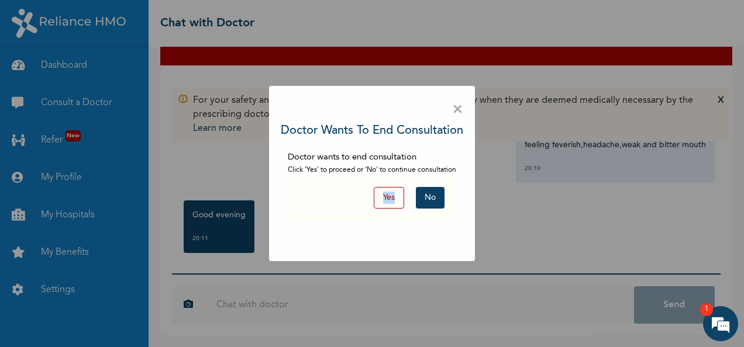
click at [222, 253] on div "× Doctor wants to end consultation Doctor wants to end consultation Click 'Yes'…" at bounding box center [372, 173] width 744 height 347
drag, startPoint x: 222, startPoint y: 253, endPoint x: 327, endPoint y: 296, distance: 113.0
click at [327, 296] on div "× Doctor wants to end consultation Doctor wants to end consultation Click 'Yes'…" at bounding box center [372, 173] width 744 height 347
click at [267, 302] on div "× Doctor wants to end consultation Doctor wants to end consultation Click 'Yes'…" at bounding box center [372, 173] width 744 height 347
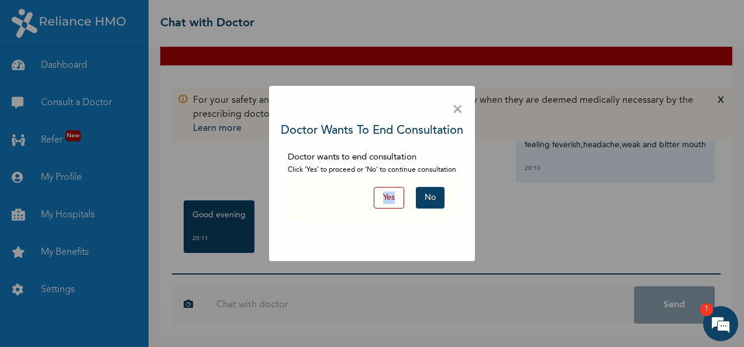
click at [267, 302] on div "× Doctor wants to end consultation Doctor wants to end consultation Click 'Yes'…" at bounding box center [372, 173] width 744 height 347
click at [431, 191] on button "No" at bounding box center [430, 198] width 29 height 22
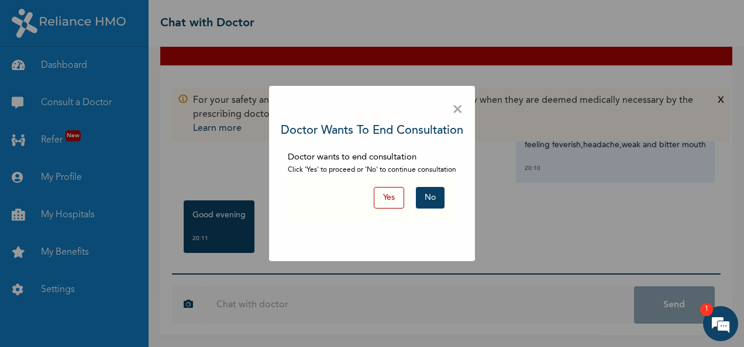
click at [391, 196] on button "Yes" at bounding box center [389, 198] width 30 height 22
click at [708, 309] on em "1" at bounding box center [706, 309] width 13 height 13
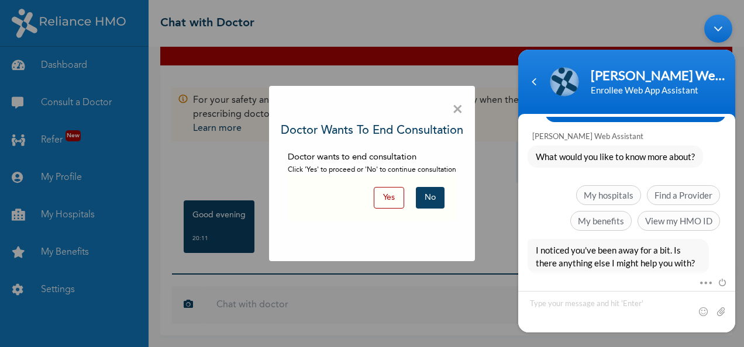
click at [717, 31] on div "Minimize live chat window" at bounding box center [718, 28] width 28 height 28
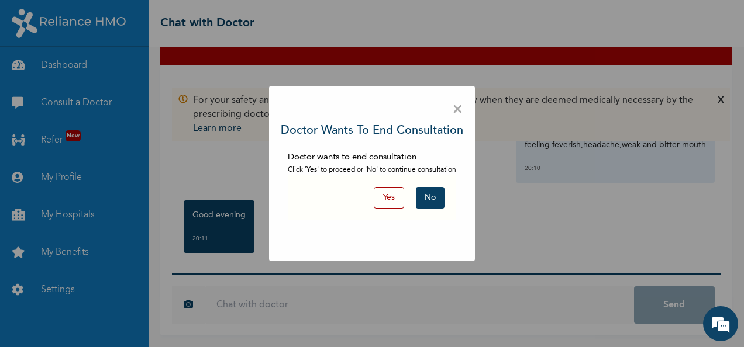
click at [427, 199] on button "No" at bounding box center [430, 198] width 29 height 22
click at [459, 106] on span "×" at bounding box center [457, 110] width 11 height 25
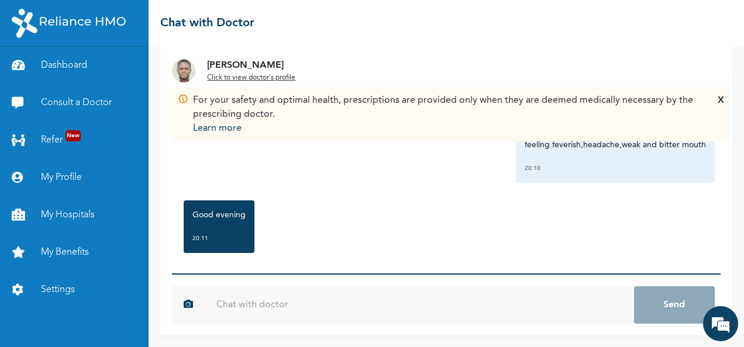
scroll to position [533, 0]
click at [258, 300] on input "text" at bounding box center [419, 304] width 429 height 37
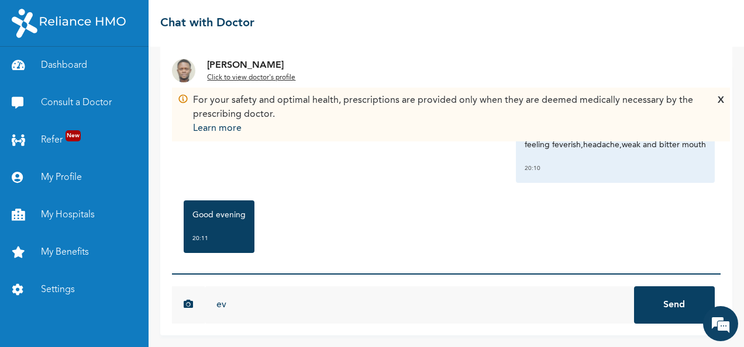
type input "e"
type input "Evening Dr"
click at [645, 313] on button "Send" at bounding box center [674, 304] width 81 height 37
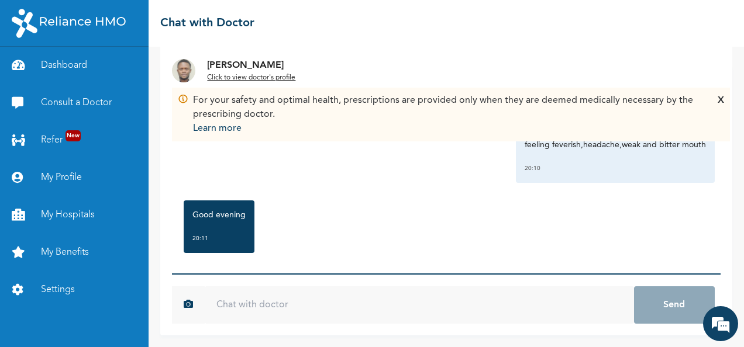
click at [419, 303] on input "text" at bounding box center [419, 304] width 429 height 37
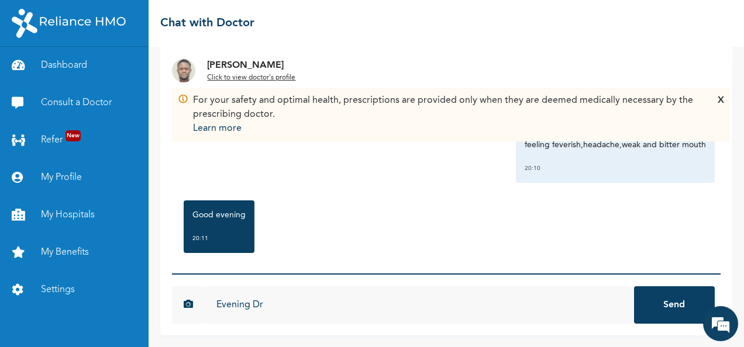
type input "Evening Dr"
click at [676, 306] on button "Send" at bounding box center [674, 304] width 81 height 37
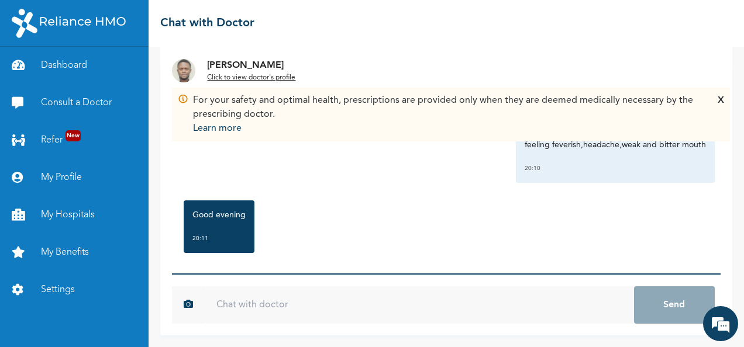
scroll to position [533, 0]
click at [293, 307] on input "text" at bounding box center [419, 304] width 429 height 37
type input "e"
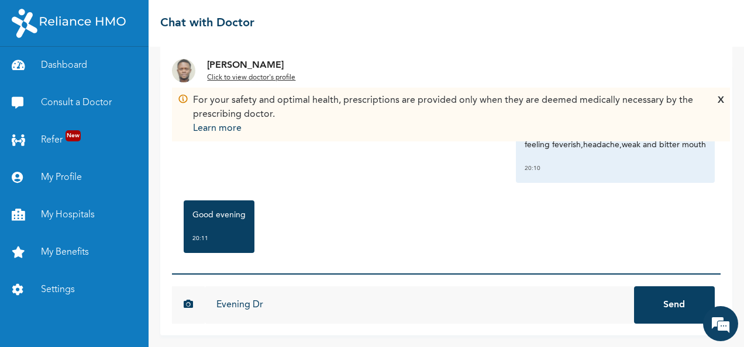
type input "Evening Dr"
click at [656, 306] on button "Send" at bounding box center [674, 304] width 81 height 37
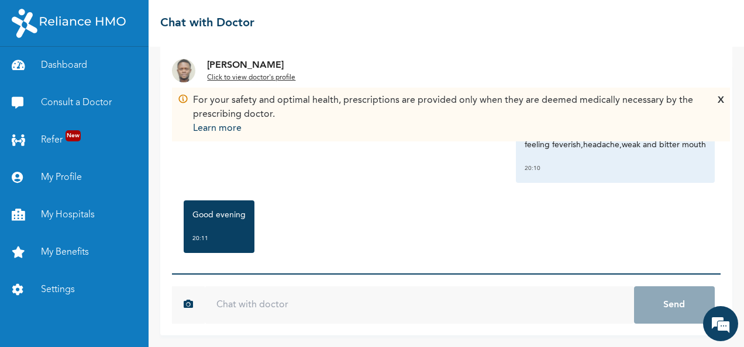
click at [238, 78] on u "Click to view doctor's profile" at bounding box center [251, 77] width 88 height 7
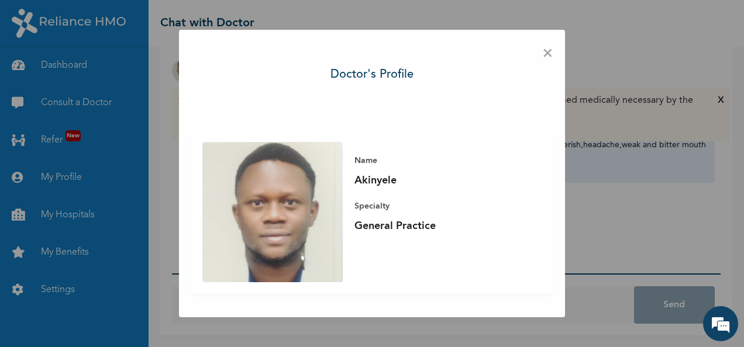
click at [545, 55] on span "×" at bounding box center [547, 54] width 11 height 25
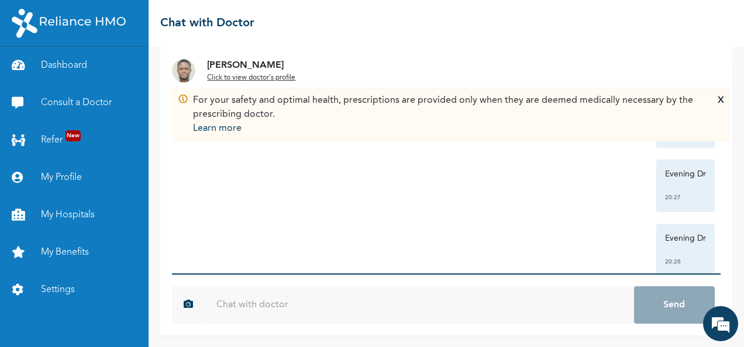
scroll to position [280, 0]
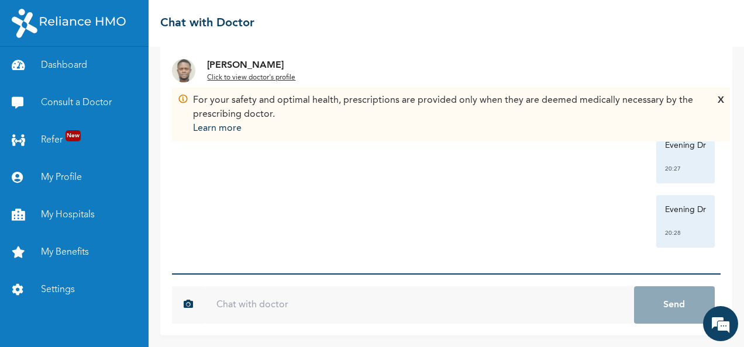
click at [268, 310] on input "text" at bounding box center [419, 304] width 429 height 37
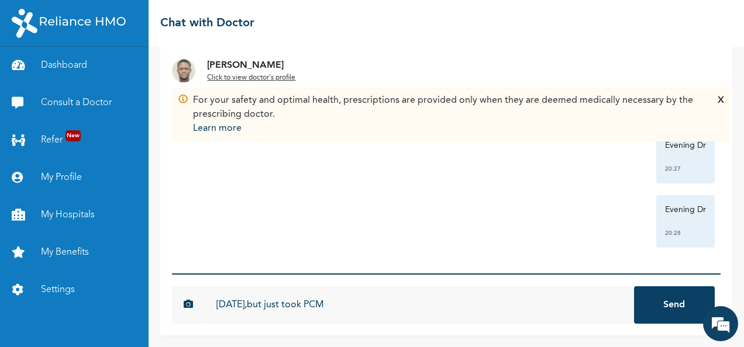
type input "[DATE],but just took PCM"
click at [647, 307] on button "Send" at bounding box center [674, 304] width 81 height 37
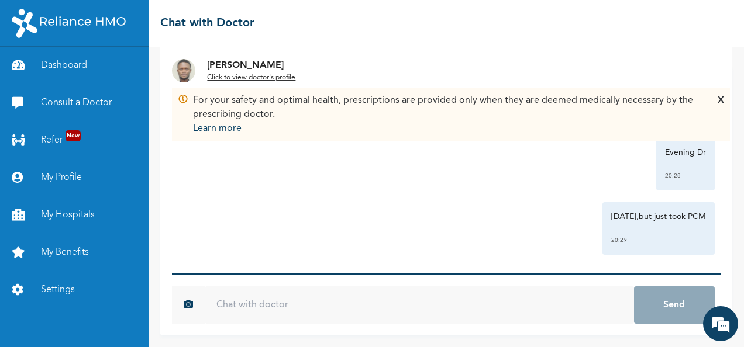
scroll to position [344, 0]
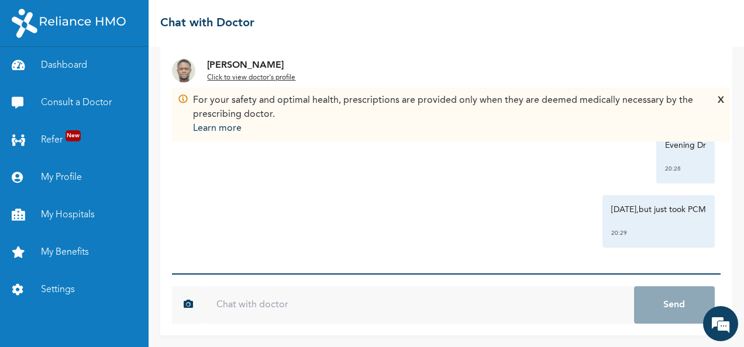
click at [290, 307] on input "text" at bounding box center [419, 304] width 429 height 37
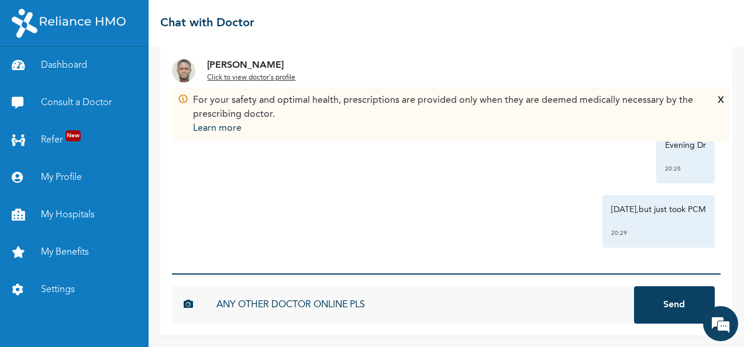
type input "ANY OTHER DOCTOR ONLINE PLS"
click at [642, 304] on button "Send" at bounding box center [674, 304] width 81 height 37
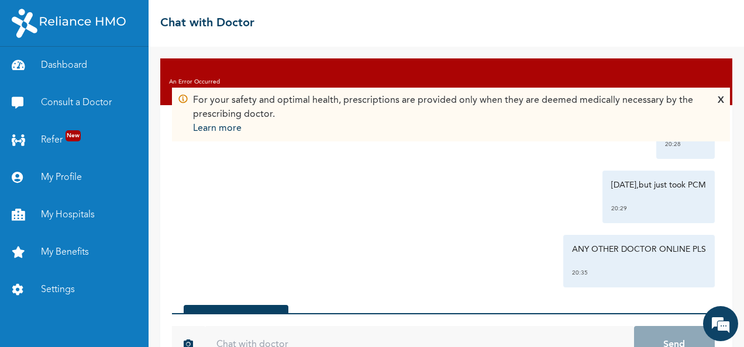
scroll to position [423, 0]
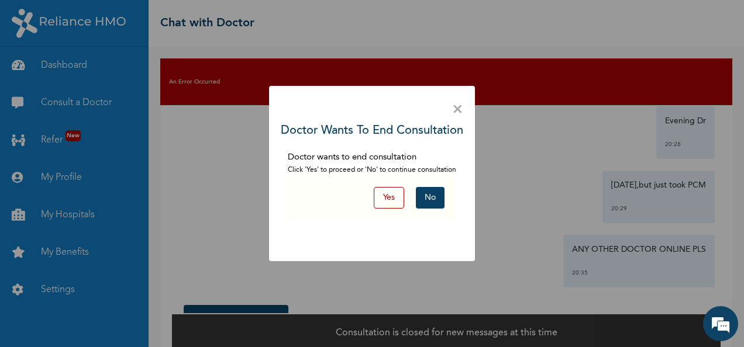
click at [584, 18] on div "× Doctor wants to end consultation Doctor wants to end consultation Click 'Yes'…" at bounding box center [372, 173] width 744 height 347
click at [430, 195] on button "No" at bounding box center [430, 198] width 29 height 22
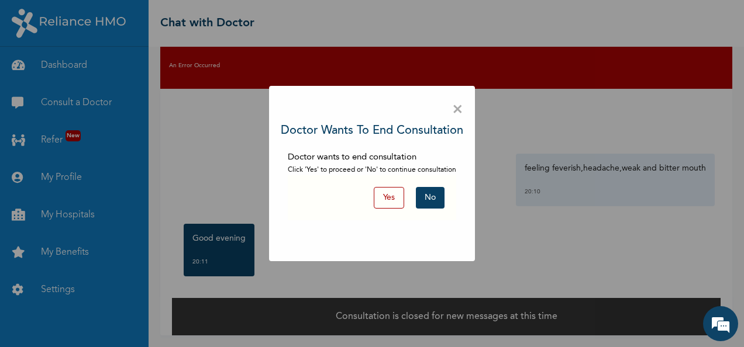
scroll to position [16, 0]
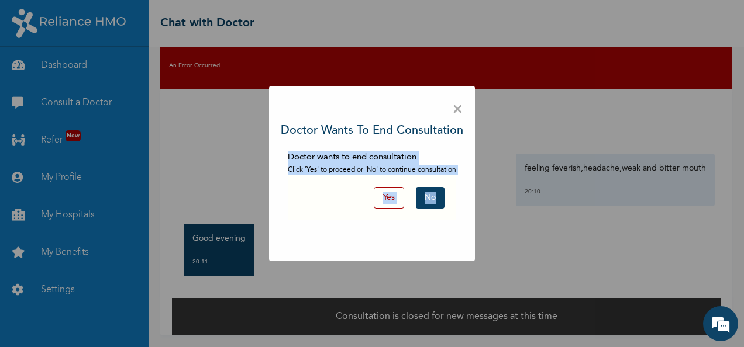
drag, startPoint x: 707, startPoint y: 143, endPoint x: 657, endPoint y: 255, distance: 123.5
click at [657, 255] on div "× Doctor wants to end consultation Doctor wants to end consultation Click 'Yes'…" at bounding box center [372, 173] width 744 height 347
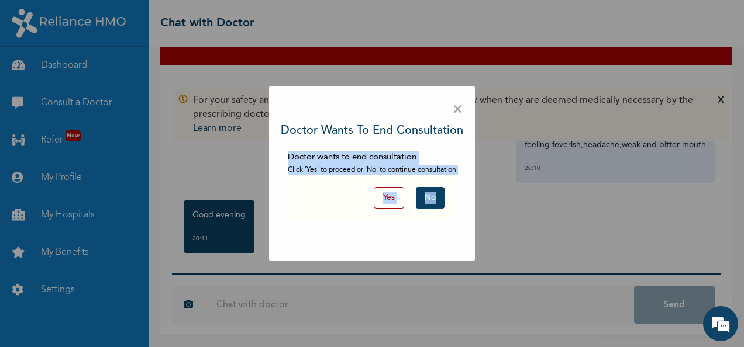
drag, startPoint x: 657, startPoint y: 255, endPoint x: 564, endPoint y: 213, distance: 102.8
click at [564, 213] on div "× Doctor wants to end consultation Doctor wants to end consultation Click 'Yes'…" at bounding box center [372, 173] width 744 height 347
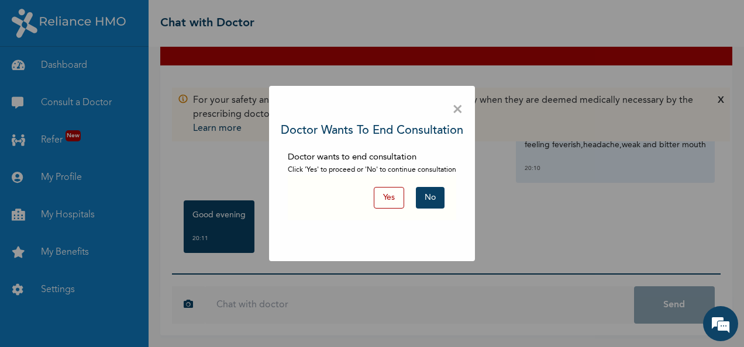
click at [462, 113] on span "×" at bounding box center [457, 110] width 11 height 25
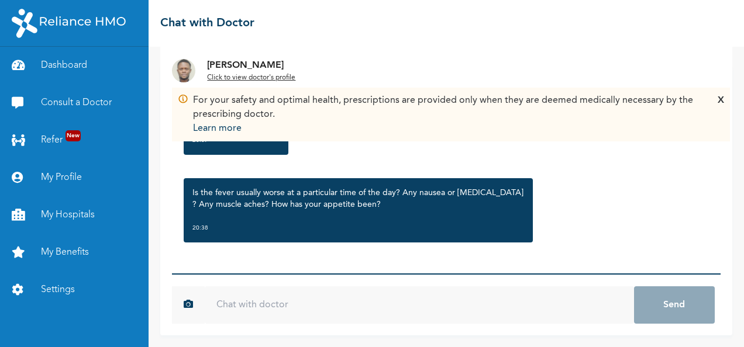
scroll to position [572, 0]
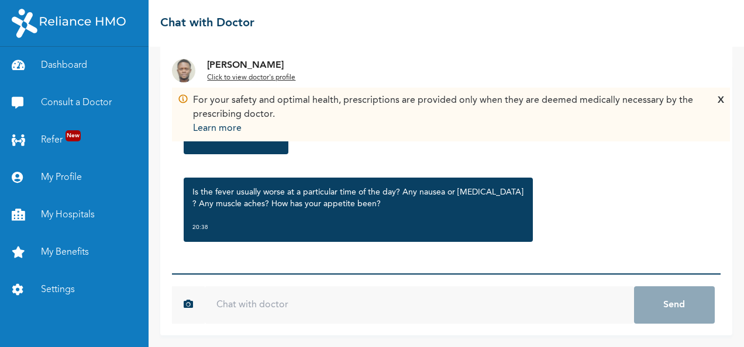
click at [261, 309] on input "text" at bounding box center [419, 304] width 429 height 37
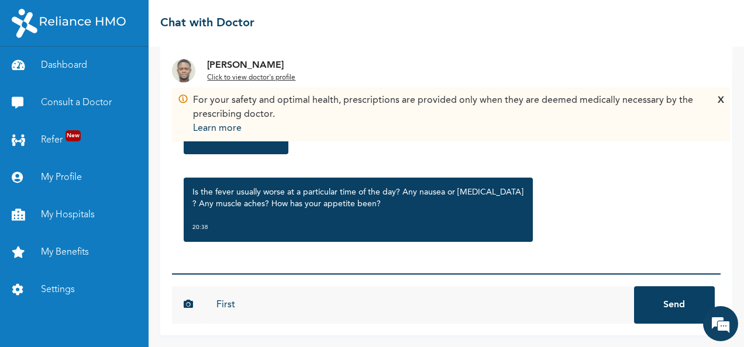
scroll to position [0, 0]
type input "First it started with headache,then latter to [MEDICAL_DATA],then feeling mouth…"
click at [651, 302] on button "Send" at bounding box center [674, 304] width 81 height 37
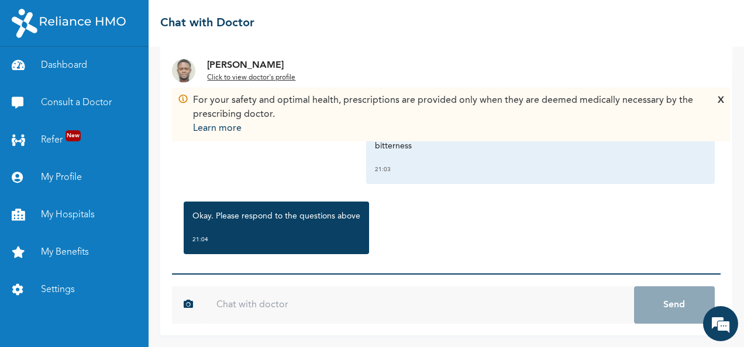
scroll to position [713, 0]
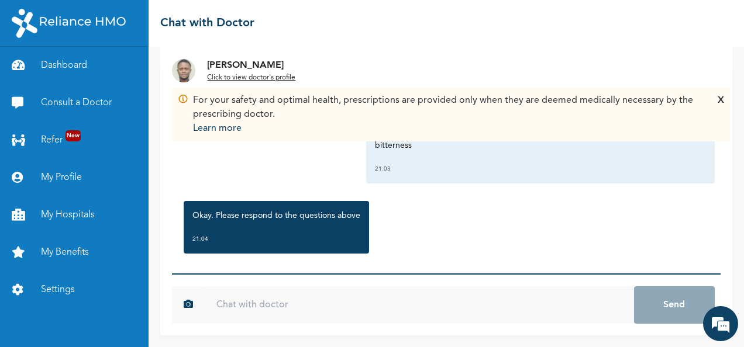
click at [324, 303] on input "text" at bounding box center [419, 304] width 429 height 37
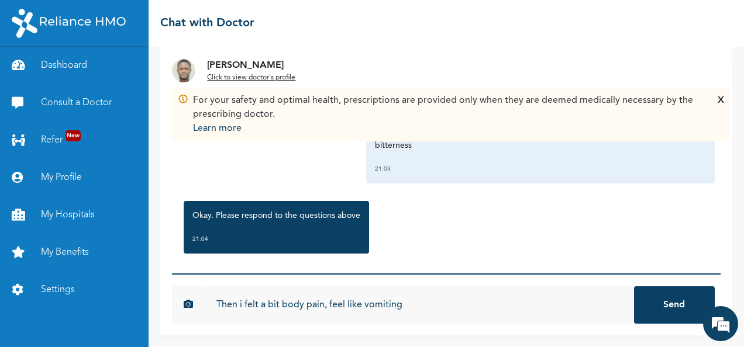
type input "Then i felt a bit body pain, feel like vomiting"
click at [664, 303] on button "Send" at bounding box center [674, 304] width 81 height 37
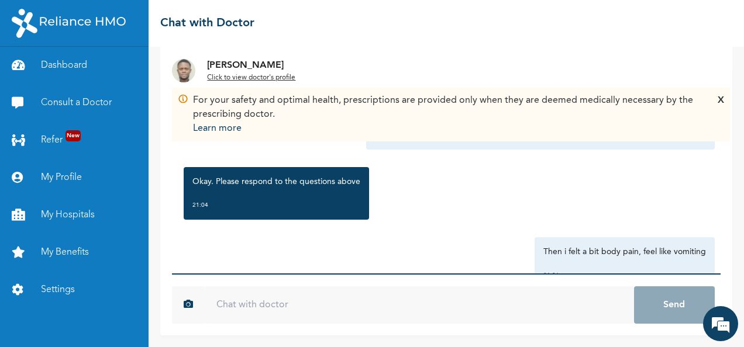
scroll to position [777, 0]
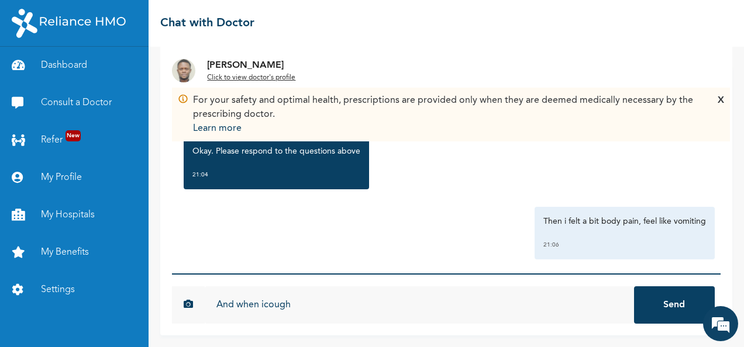
click at [303, 307] on input "And when icough" at bounding box center [419, 304] width 429 height 37
click at [297, 300] on input "And when i cough" at bounding box center [419, 304] width 429 height 37
click at [298, 244] on div "Then i felt a bit body pain, feel like vomiting 21:06" at bounding box center [446, 233] width 537 height 53
click at [357, 307] on input "And when i cough a thicky silifer" at bounding box center [419, 304] width 429 height 37
type input "And when i cough a thicky split will come"
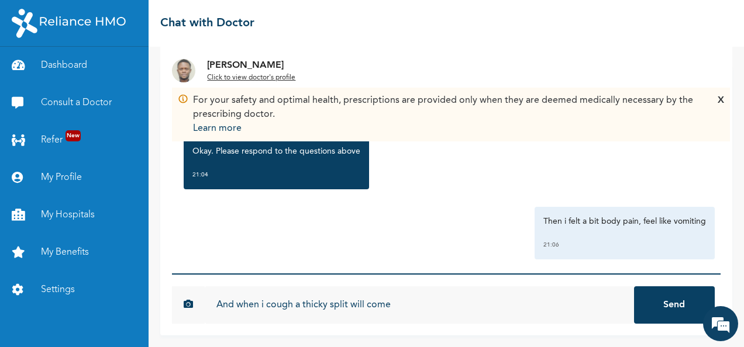
click at [649, 299] on button "Send" at bounding box center [674, 304] width 81 height 37
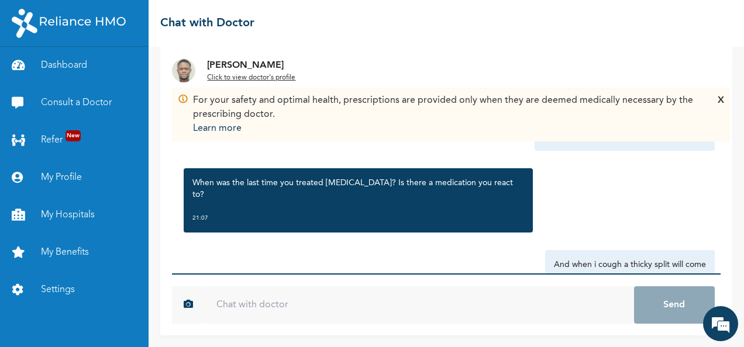
scroll to position [917, 0]
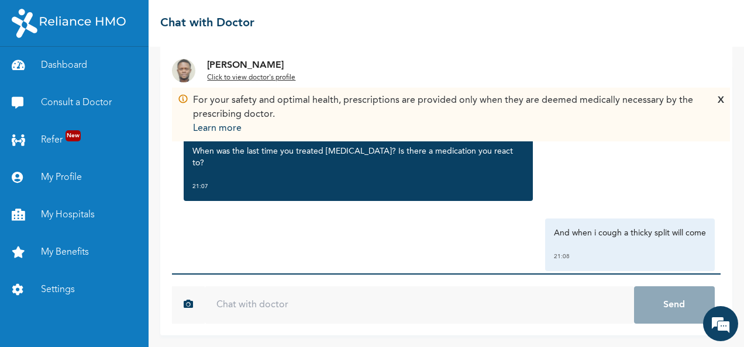
click at [347, 308] on input "text" at bounding box center [419, 304] width 429 height 37
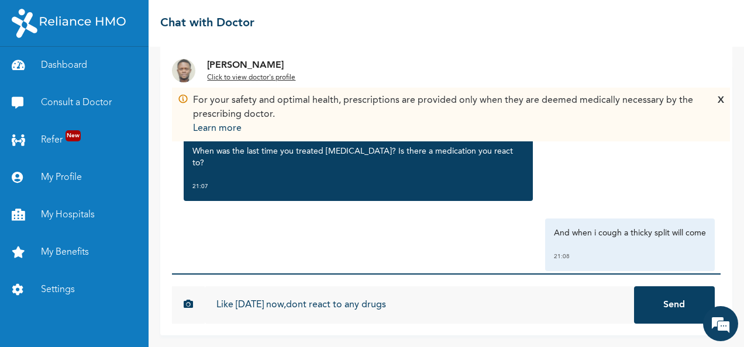
type input "Like [DATE] now,dont react to any drugs"
click at [642, 309] on button "Send" at bounding box center [674, 304] width 81 height 37
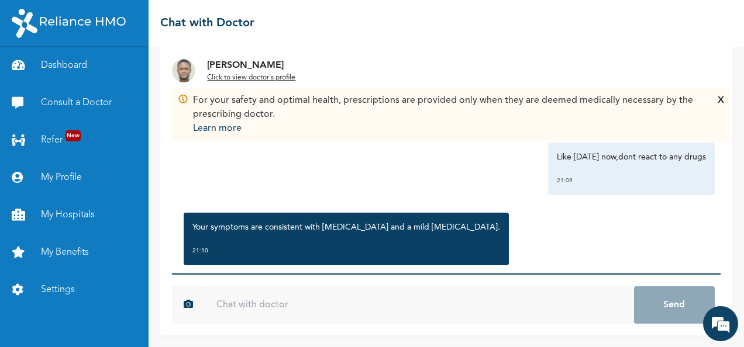
scroll to position [1134, 0]
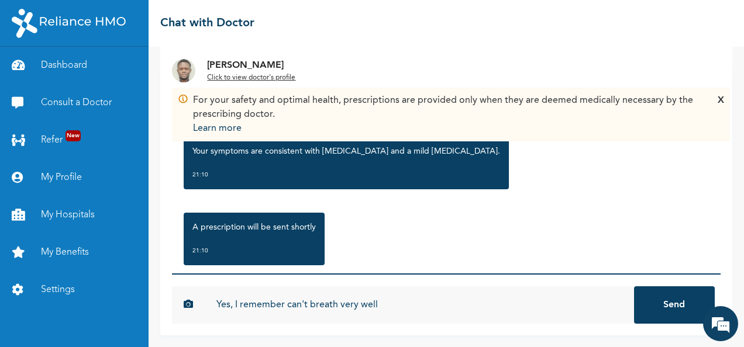
type input "Yes, I remember can't breath very well"
click at [651, 302] on button "Send" at bounding box center [674, 304] width 81 height 37
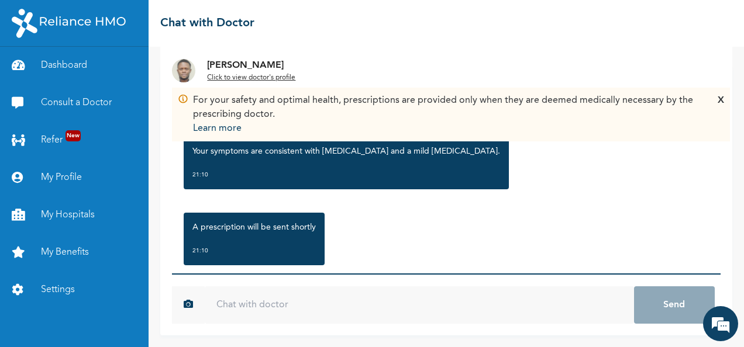
click at [380, 300] on input "text" at bounding box center [419, 304] width 429 height 37
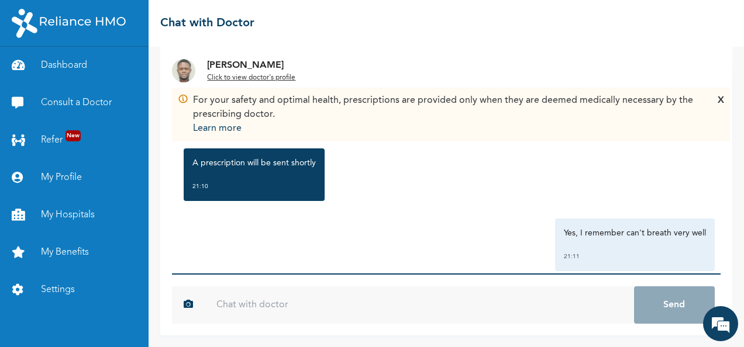
click at [332, 306] on input "text" at bounding box center [419, 304] width 429 height 37
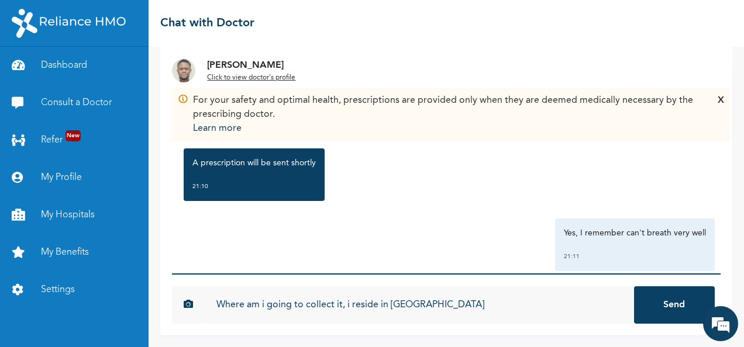
type input "Where am i going to collect it, i reside in [GEOGRAPHIC_DATA]"
click at [655, 304] on button "Send" at bounding box center [674, 304] width 81 height 37
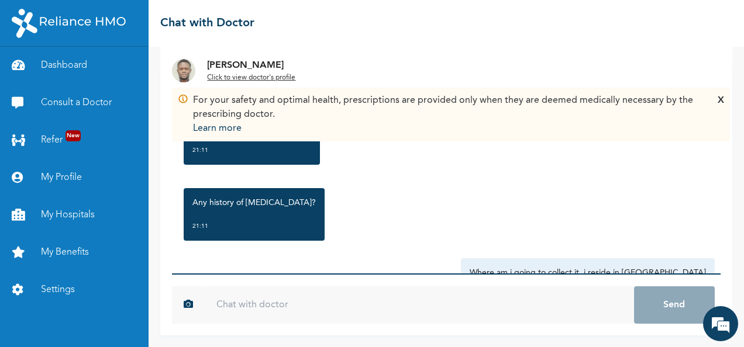
scroll to position [1414, 0]
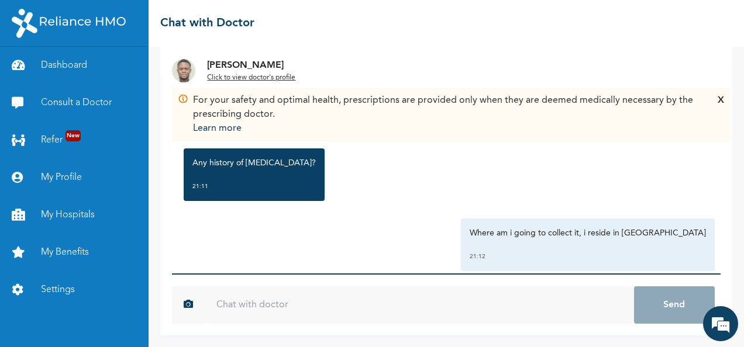
click at [444, 310] on input "text" at bounding box center [419, 304] width 429 height 37
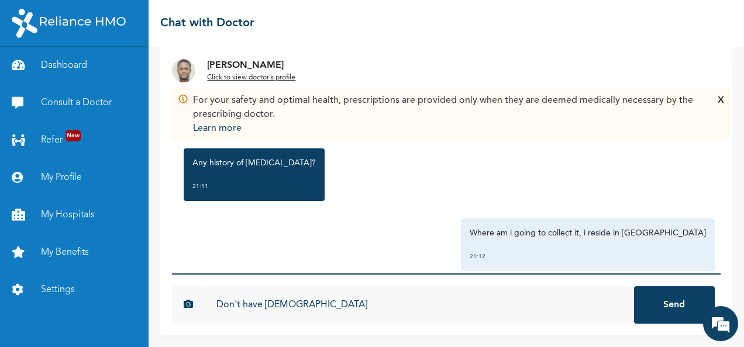
click at [312, 306] on input "Don't have Asthma" at bounding box center [419, 304] width 429 height 37
type input "Don't have [DEMOGRAPHIC_DATA], only when i work in aa dusty area at work"
click at [661, 305] on button "Send" at bounding box center [674, 304] width 81 height 37
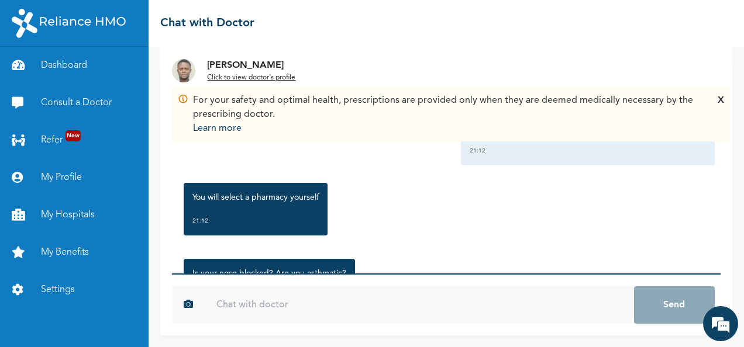
scroll to position [1630, 0]
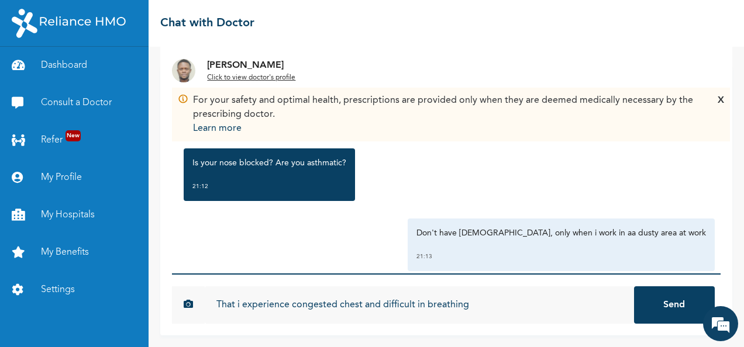
type input "That i experience congested chest and difficult in breathing"
click at [655, 298] on button "Send" at bounding box center [674, 304] width 81 height 37
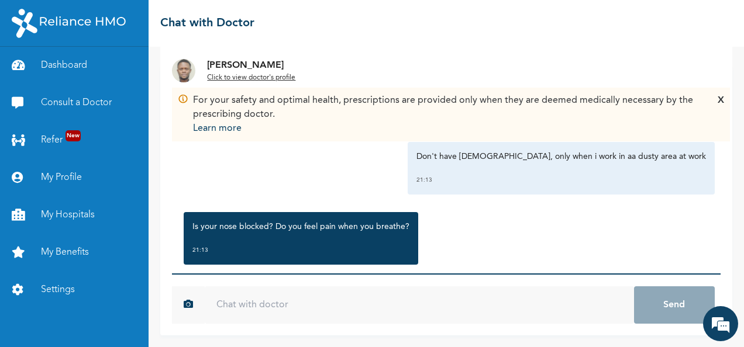
scroll to position [1771, 0]
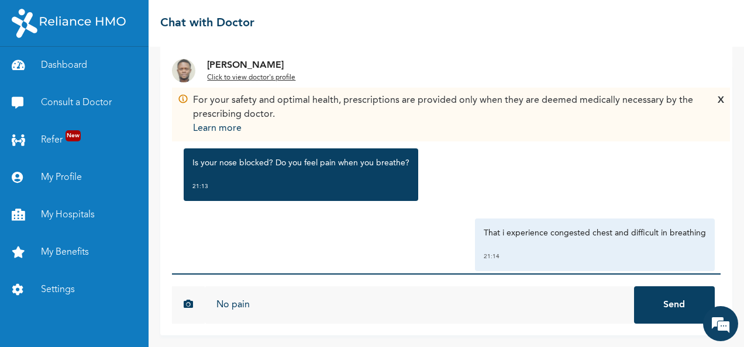
type input "No pain"
click at [652, 311] on button "Send" at bounding box center [674, 304] width 81 height 37
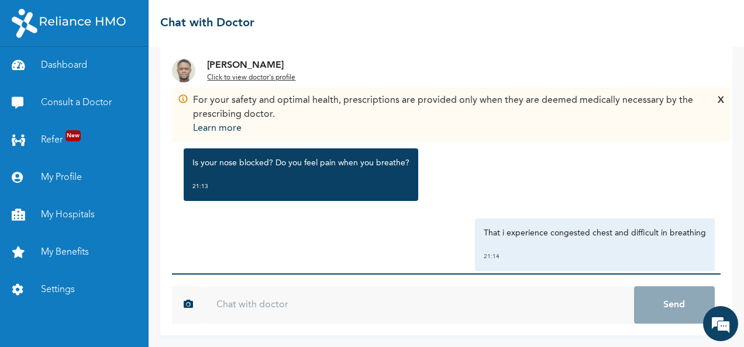
scroll to position [1835, 0]
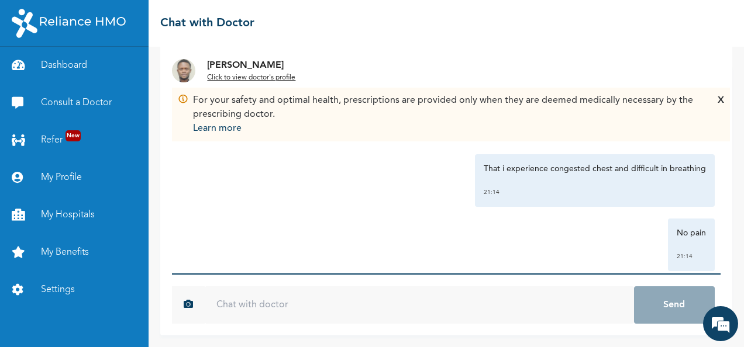
click at [403, 307] on input "text" at bounding box center [419, 304] width 429 height 37
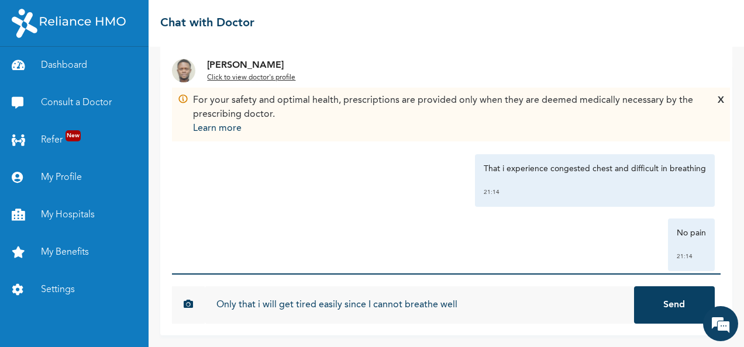
type input "Only that i will get tired easily since I cannot breathe well"
click at [651, 296] on button "Send" at bounding box center [674, 304] width 81 height 37
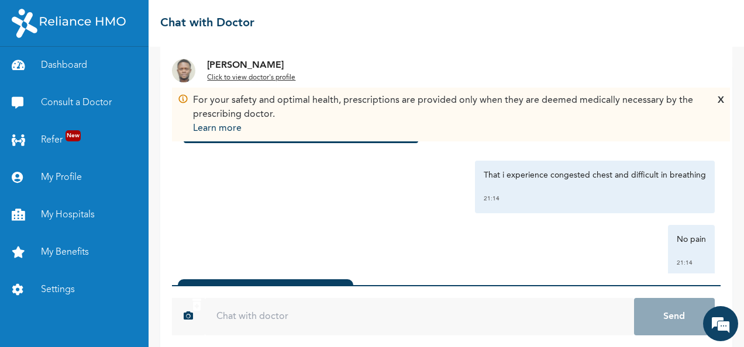
scroll to position [1911, 0]
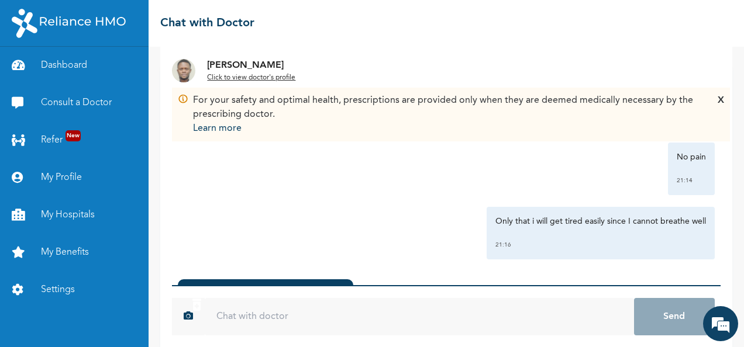
click at [487, 244] on div "Monday, October 13th 2025 feeling feverish,headache,weak and bitter mouth 20:10…" at bounding box center [446, 169] width 548 height 208
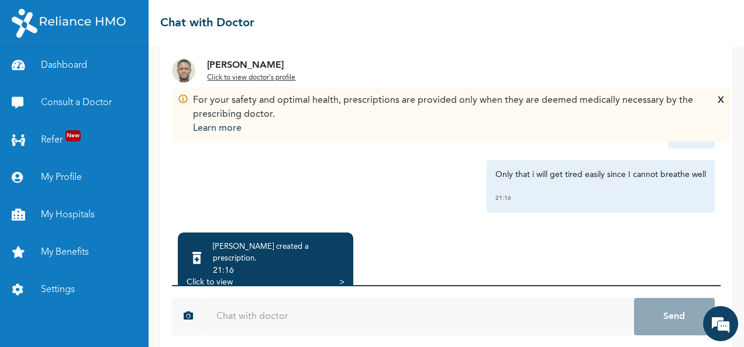
scroll to position [107, 0]
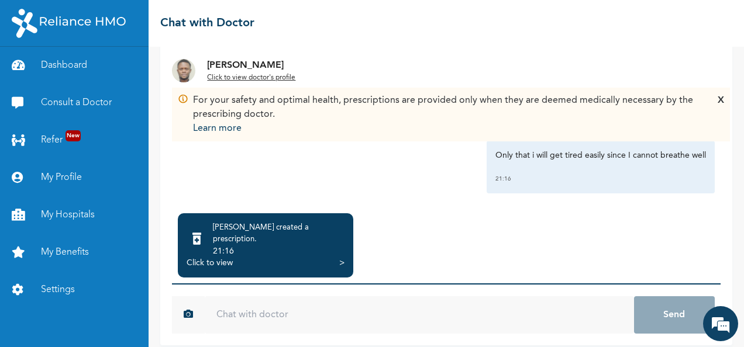
click at [208, 257] on div "Click to view" at bounding box center [209, 263] width 46 height 12
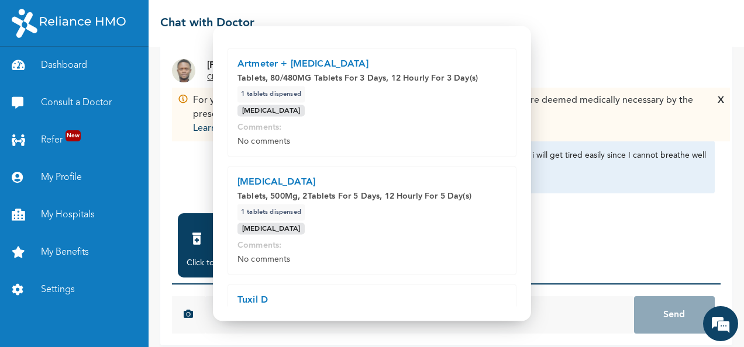
scroll to position [29, 0]
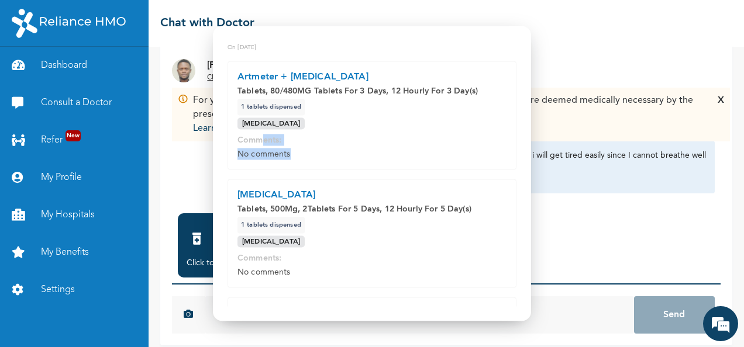
drag, startPoint x: 262, startPoint y: 143, endPoint x: 320, endPoint y: 167, distance: 62.3
click at [320, 167] on div "Artmeter + Lumefantrine Tablets, 80/480MG Tablets For 3 Days, 12 Hourly For 3 D…" at bounding box center [371, 115] width 289 height 109
click at [254, 137] on p "Comments:" at bounding box center [371, 140] width 269 height 12
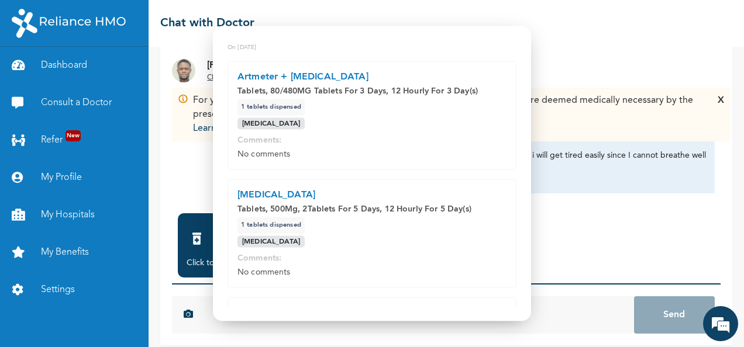
click at [254, 137] on p "Comments:" at bounding box center [371, 140] width 269 height 12
click at [269, 166] on div "Artmeter + Lumefantrine Tablets, 80/480MG Tablets For 3 Days, 12 Hourly For 3 D…" at bounding box center [371, 115] width 289 height 109
click at [282, 129] on div "Malaria" at bounding box center [371, 124] width 269 height 12
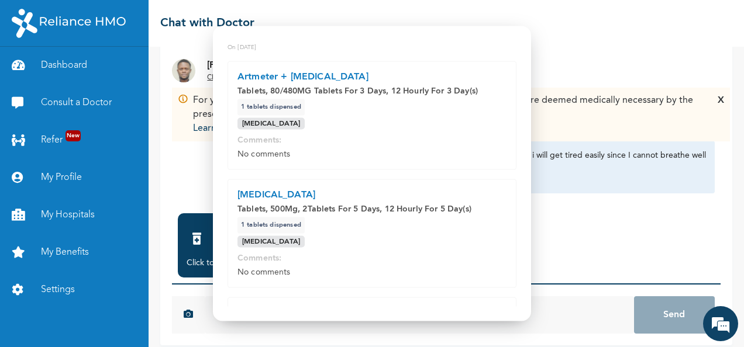
drag, startPoint x: 282, startPoint y: 129, endPoint x: 320, endPoint y: 155, distance: 46.7
click at [320, 155] on p "No comments" at bounding box center [371, 154] width 269 height 12
click at [304, 153] on p "No comments" at bounding box center [371, 154] width 269 height 12
click at [262, 262] on p "Comments:" at bounding box center [371, 258] width 269 height 12
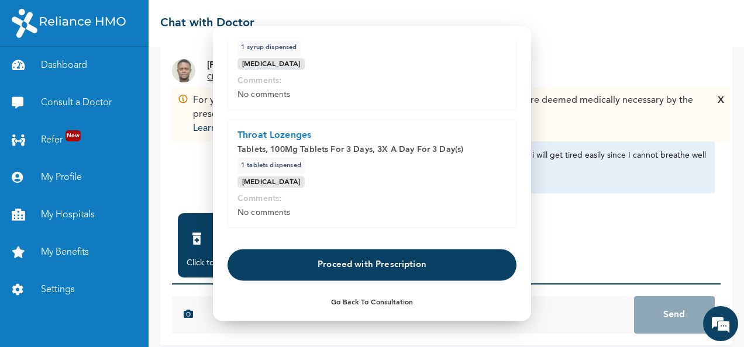
scroll to position [333, 0]
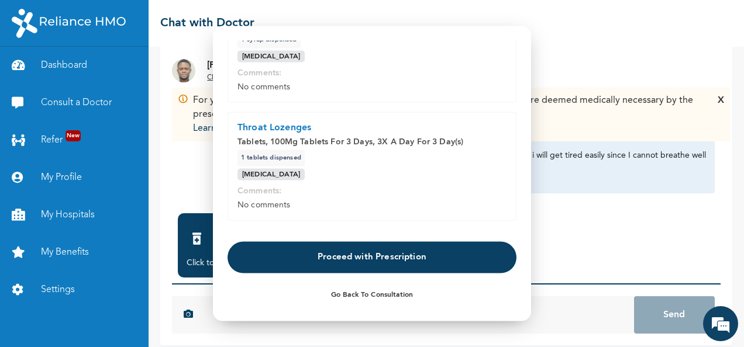
click at [390, 258] on button "Proceed with Prescription" at bounding box center [371, 257] width 289 height 32
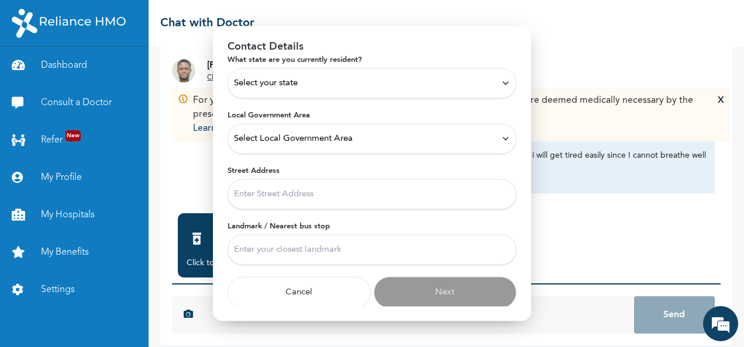
click at [501, 80] on icon at bounding box center [505, 83] width 9 height 9
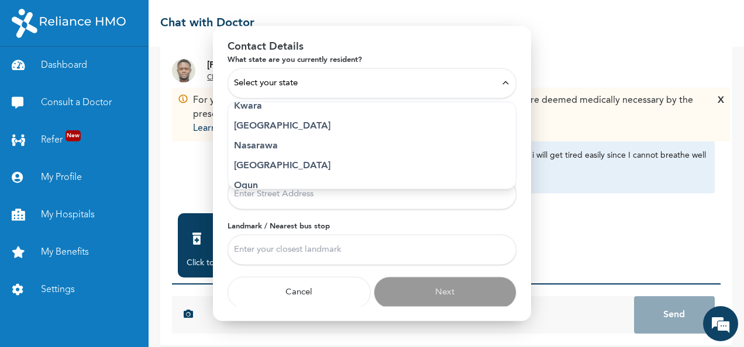
scroll to position [510, 0]
click at [284, 138] on p "Ogun" at bounding box center [372, 144] width 276 height 14
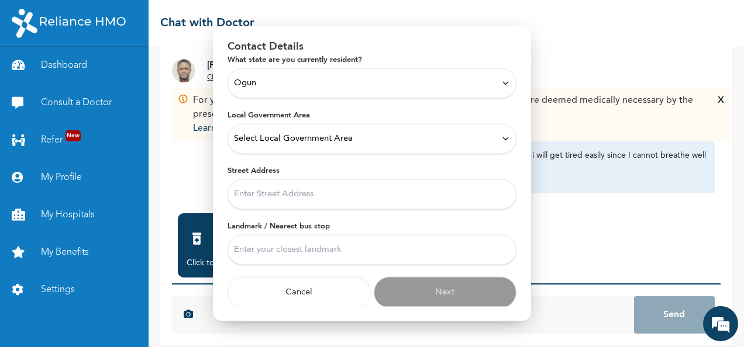
click at [501, 136] on icon at bounding box center [505, 138] width 9 height 9
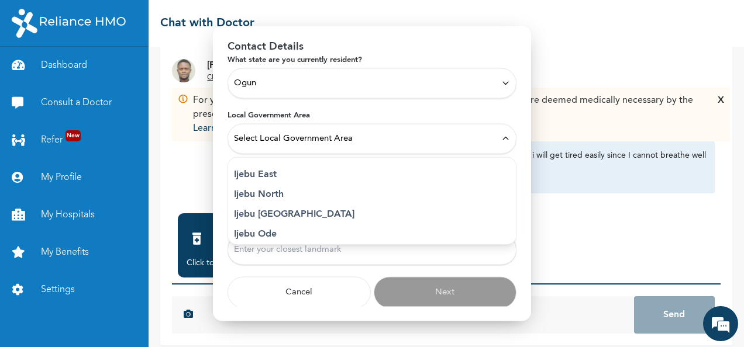
scroll to position [157, 0]
click at [274, 212] on p "Ijebu Ode" at bounding box center [372, 215] width 276 height 14
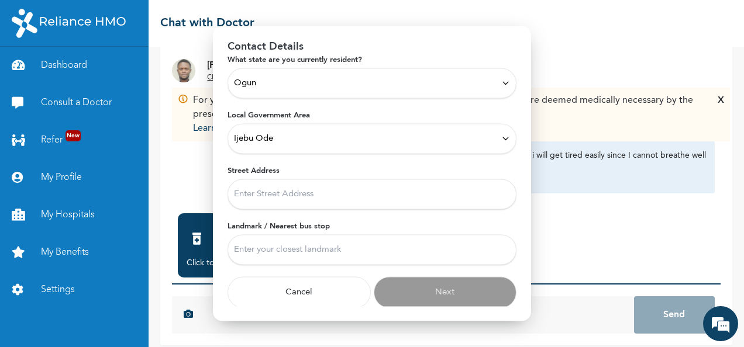
click at [347, 194] on input "Street Address" at bounding box center [371, 194] width 289 height 30
type input "Obalende"
click at [422, 251] on input "Landmark / Nearest bus stop" at bounding box center [371, 249] width 289 height 30
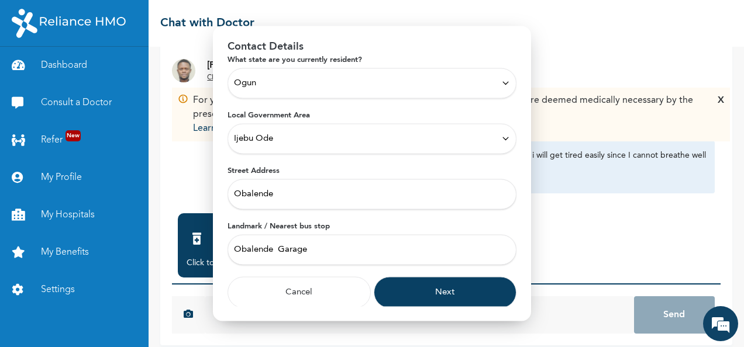
click at [422, 251] on input "Obalende Garage" at bounding box center [371, 249] width 289 height 30
type input "Obalende Garage"
click at [421, 292] on button "Next" at bounding box center [445, 293] width 143 height 32
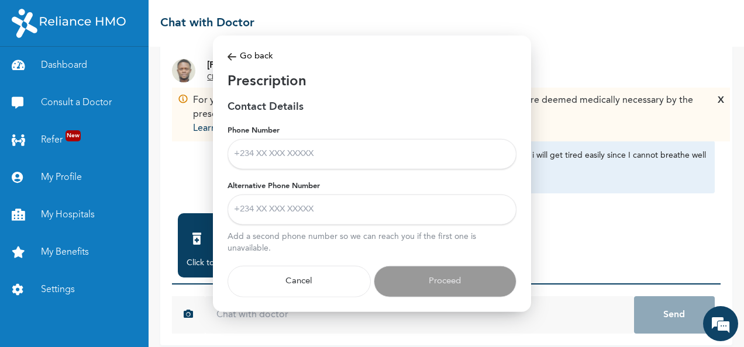
scroll to position [0, 0]
click at [285, 155] on input "Phone Number" at bounding box center [371, 154] width 289 height 30
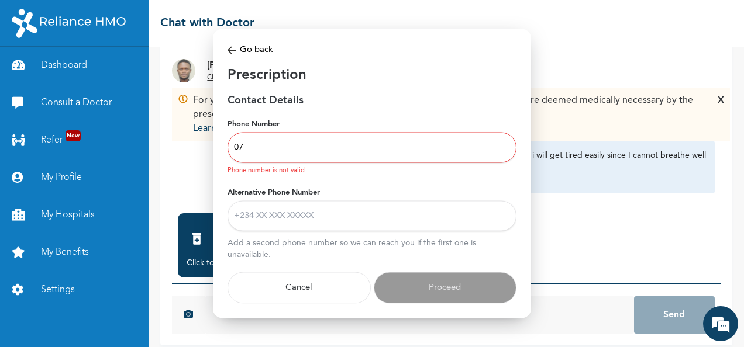
type input "0"
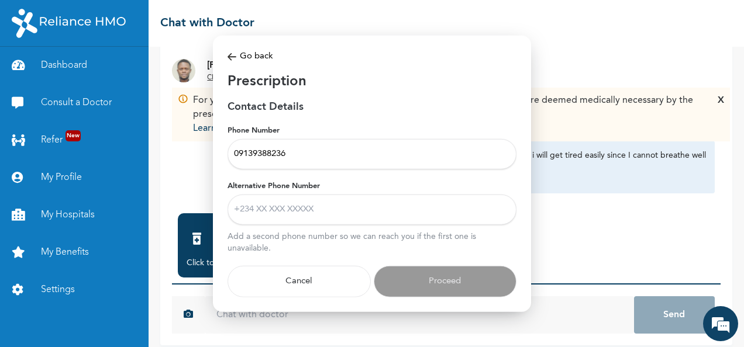
type input "09139388236"
click at [273, 207] on input "Alternative Phone Number" at bounding box center [371, 209] width 289 height 30
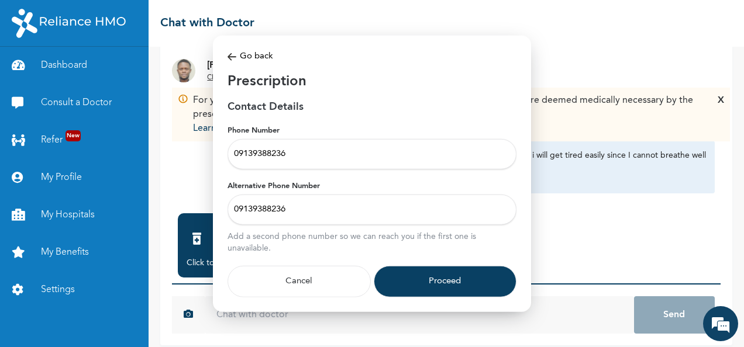
type input "09139388236"
click at [399, 286] on button "Proceed" at bounding box center [445, 281] width 143 height 32
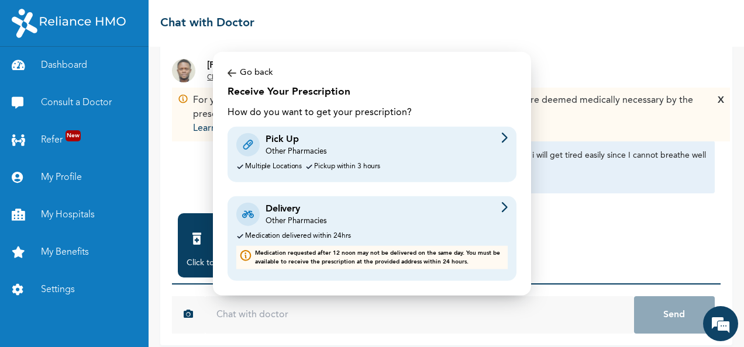
click at [341, 166] on div "Pickup within 3 hours" at bounding box center [347, 167] width 66 height 8
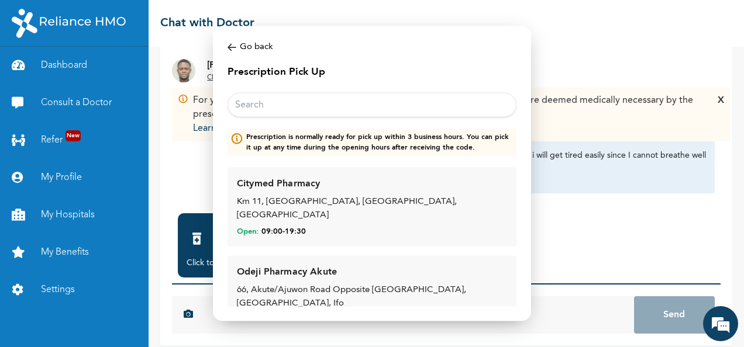
click at [338, 97] on input "text" at bounding box center [371, 105] width 289 height 25
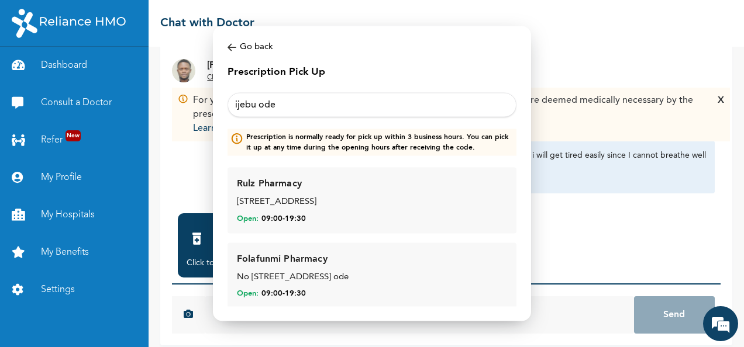
type input "ijebu ode"
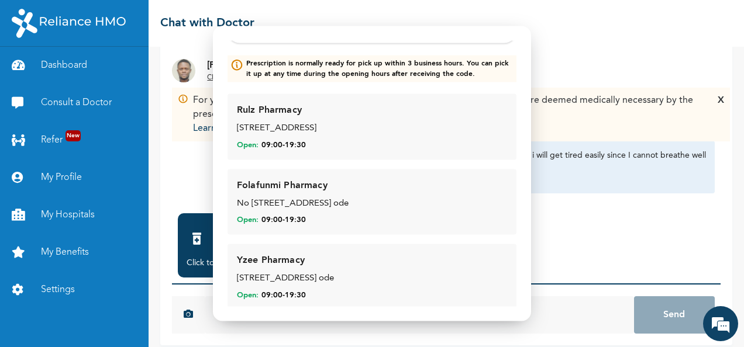
scroll to position [77, 0]
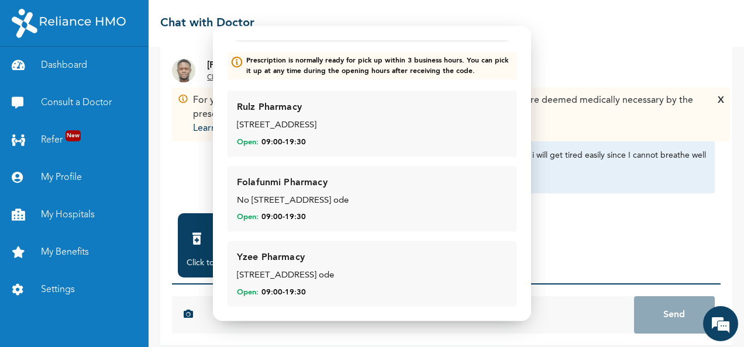
click at [293, 203] on div "No 110 olisa street ijebu ode" at bounding box center [372, 200] width 270 height 13
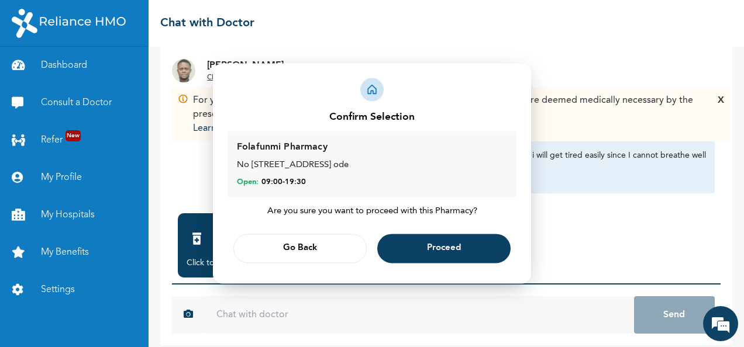
scroll to position [0, 0]
click at [444, 247] on span "Proceed" at bounding box center [444, 249] width 34 height 8
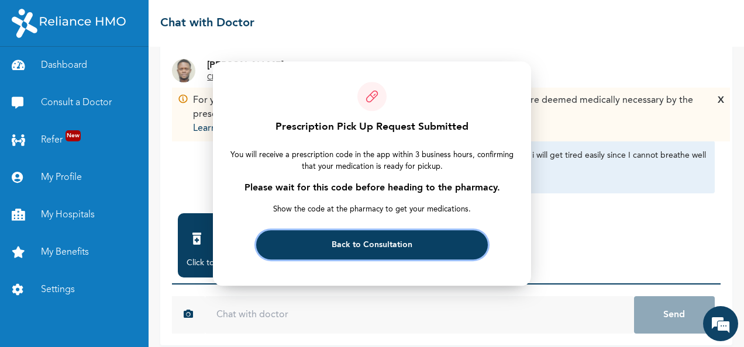
click at [414, 243] on button "Back to Consultation" at bounding box center [371, 244] width 231 height 29
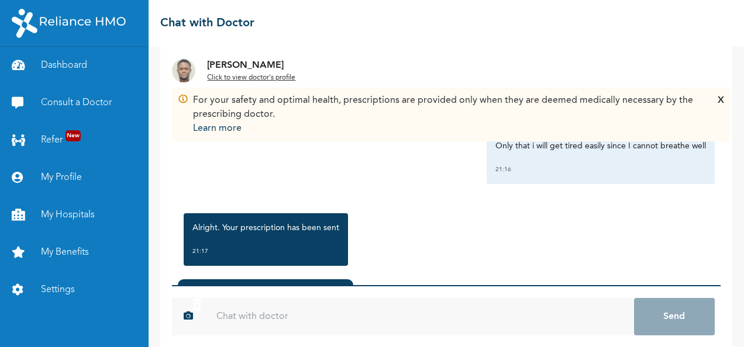
scroll to position [1987, 0]
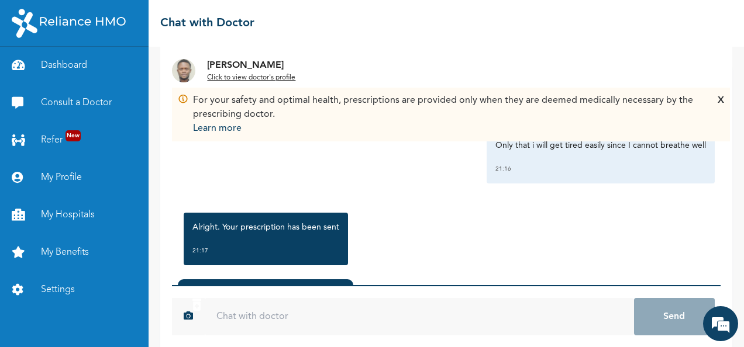
click at [239, 325] on input "text" at bounding box center [419, 316] width 429 height 37
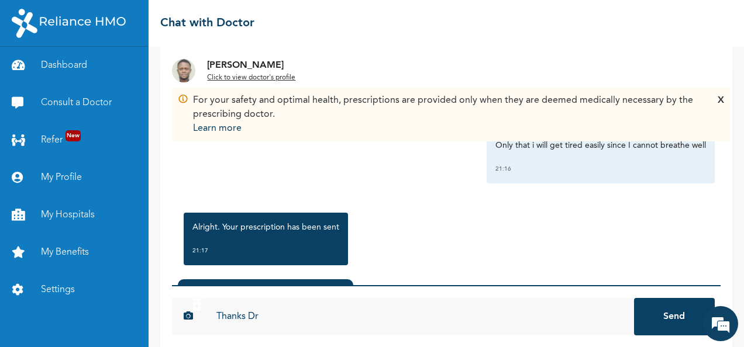
scroll to position [0, 0]
type input "Thanks [PERSON_NAME]"
click at [648, 312] on button "Send" at bounding box center [674, 316] width 81 height 37
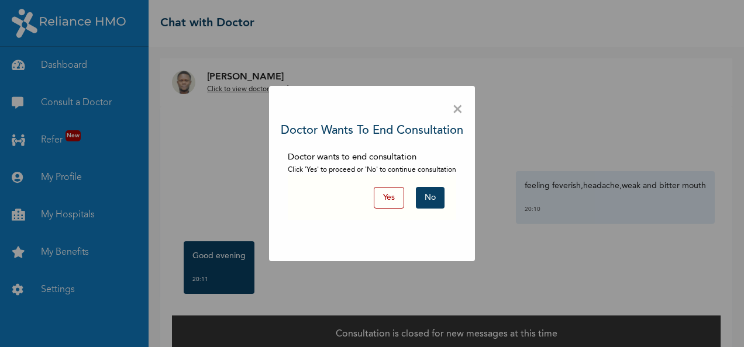
scroll to position [18, 0]
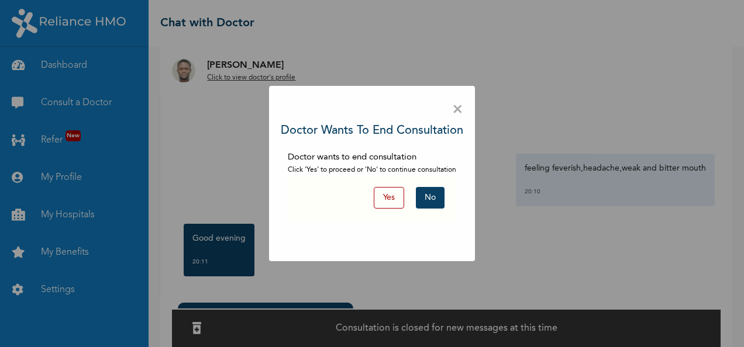
click at [457, 108] on span "×" at bounding box center [457, 110] width 11 height 25
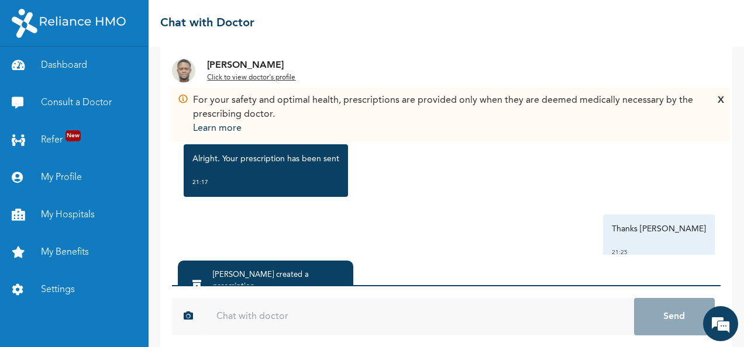
scroll to position [2051, 0]
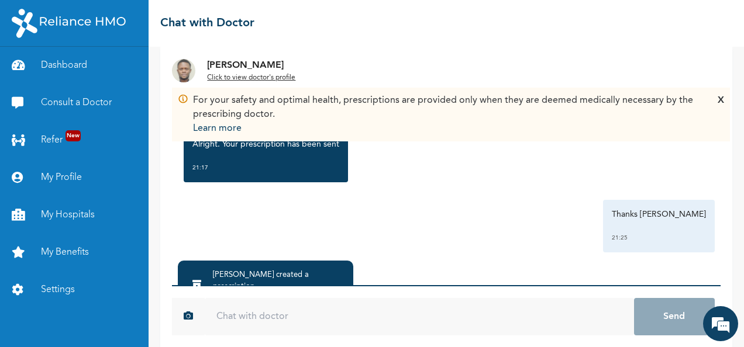
click at [320, 278] on div "[PERSON_NAME] created a prescription ." at bounding box center [279, 280] width 132 height 23
drag, startPoint x: 243, startPoint y: 273, endPoint x: 226, endPoint y: 228, distance: 48.1
click at [226, 228] on div "For your safety and optimal health, prescriptions are provided only when they a…" at bounding box center [446, 225] width 572 height 357
click at [226, 228] on div "Thanks [PERSON_NAME] 21:25" at bounding box center [446, 226] width 537 height 53
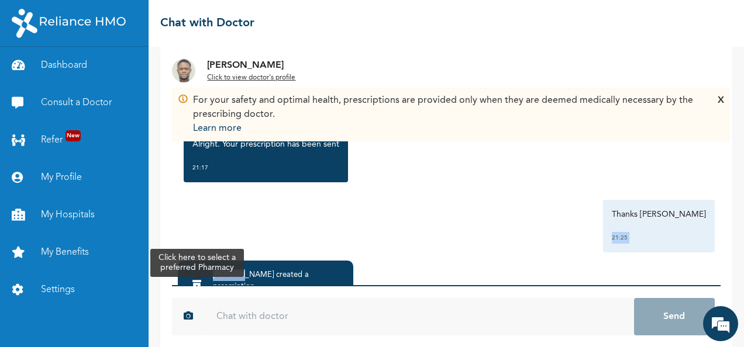
click at [201, 281] on icon at bounding box center [196, 287] width 9 height 12
click at [203, 275] on div at bounding box center [196, 287] width 20 height 25
click at [200, 281] on icon at bounding box center [196, 287] width 9 height 12
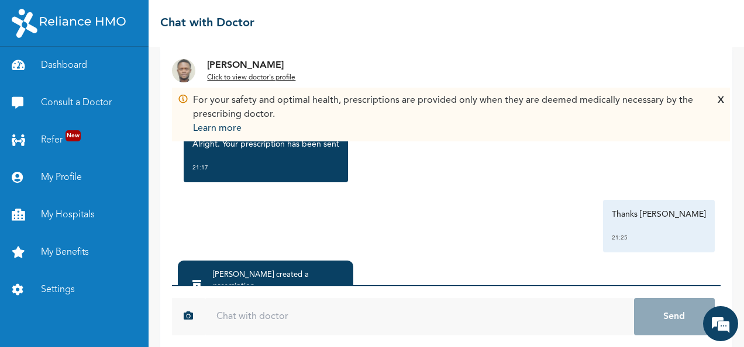
click at [214, 277] on div "[PERSON_NAME] created a prescription . 21:16" at bounding box center [265, 286] width 158 height 35
click at [201, 281] on icon at bounding box center [196, 287] width 9 height 12
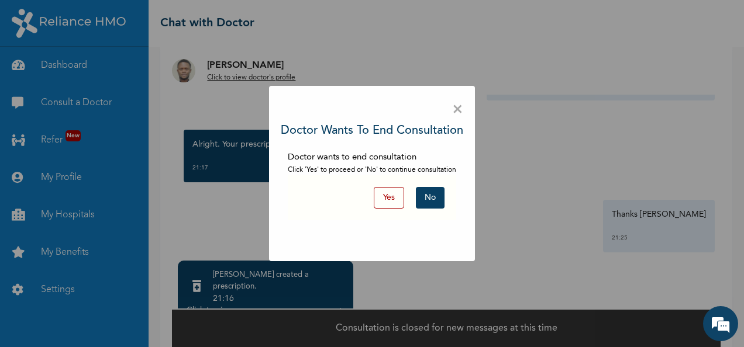
click at [435, 191] on button "No" at bounding box center [430, 198] width 29 height 22
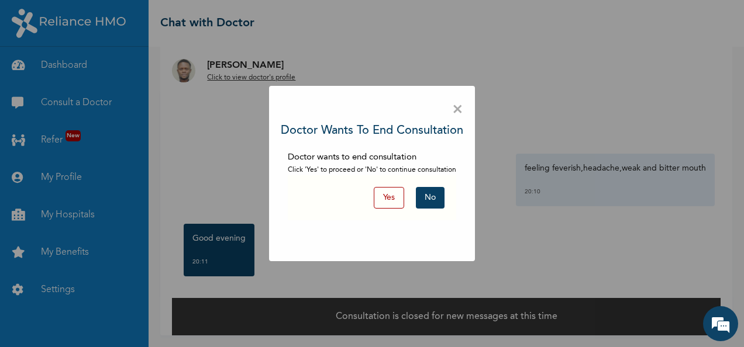
scroll to position [60, 0]
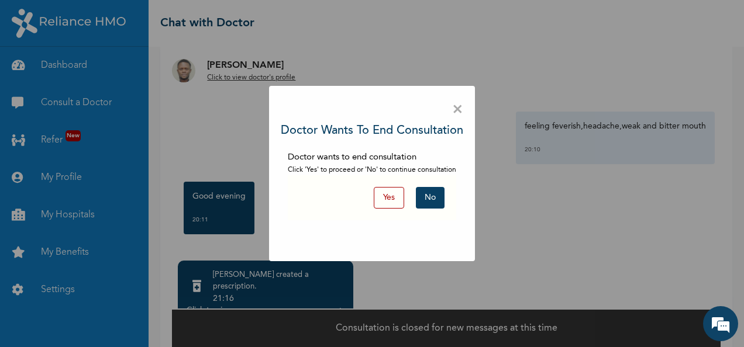
click at [208, 284] on div "× Doctor wants to end consultation Doctor wants to end consultation Click 'Yes'…" at bounding box center [372, 173] width 744 height 347
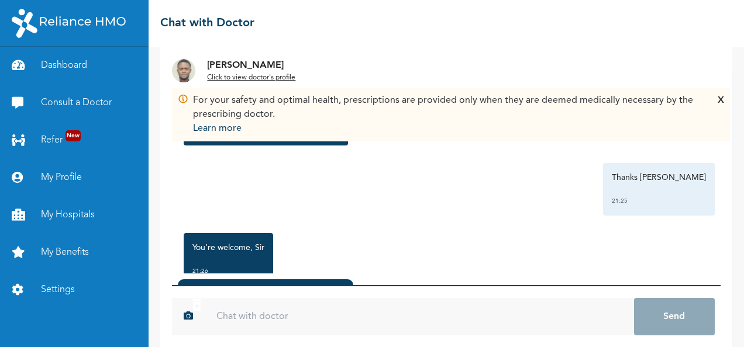
scroll to position [2127, 0]
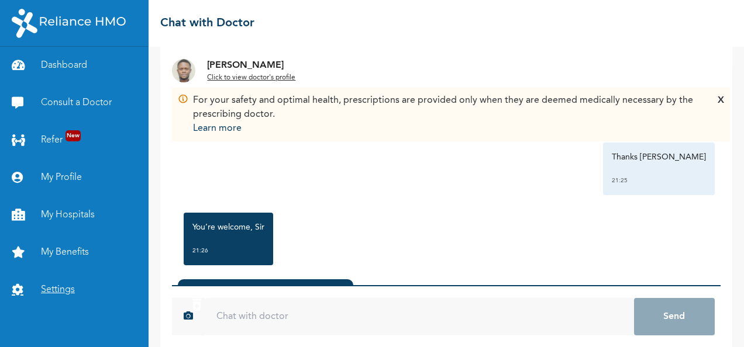
click at [53, 290] on link "Settings" at bounding box center [74, 289] width 148 height 37
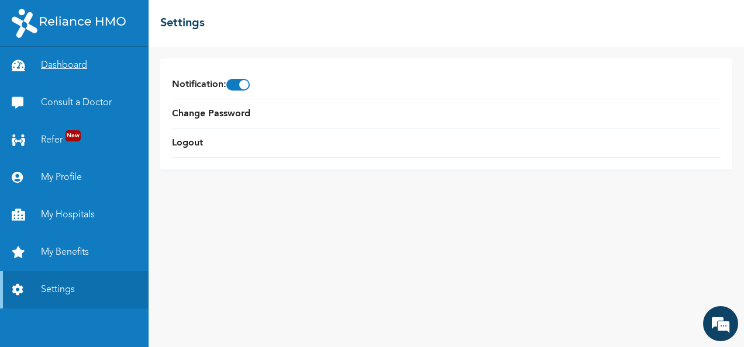
click at [66, 67] on link "Dashboard" at bounding box center [74, 65] width 148 height 37
